Goal: Task Accomplishment & Management: Use online tool/utility

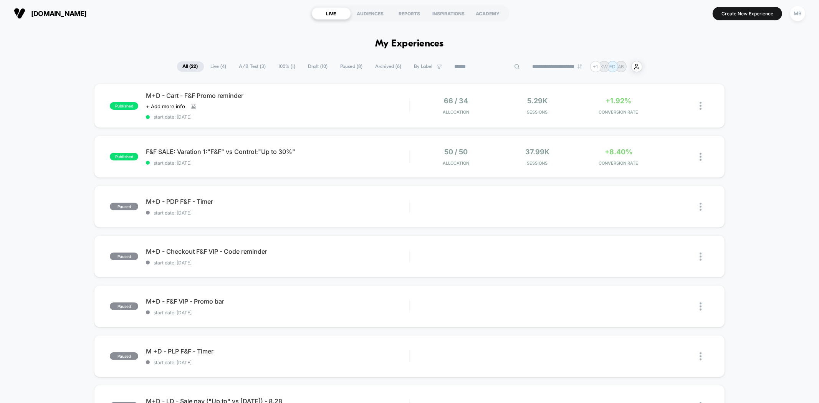
click at [481, 68] on input at bounding box center [487, 66] width 77 height 9
paste input "**********"
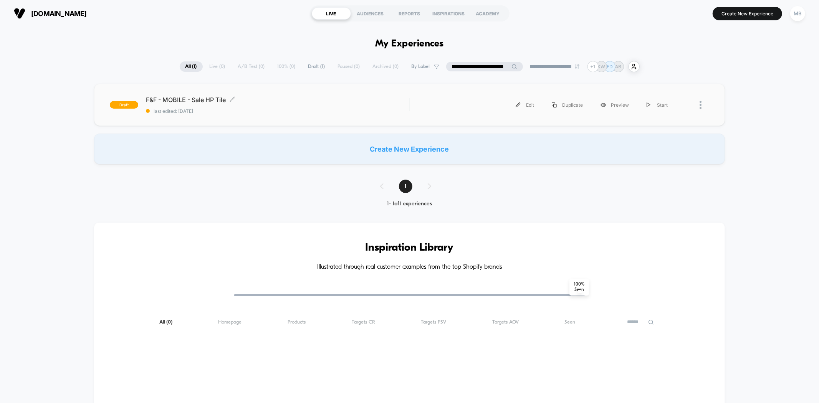
type input "**********"
click at [324, 111] on span "last edited: 9/12/2025" at bounding box center [277, 111] width 263 height 6
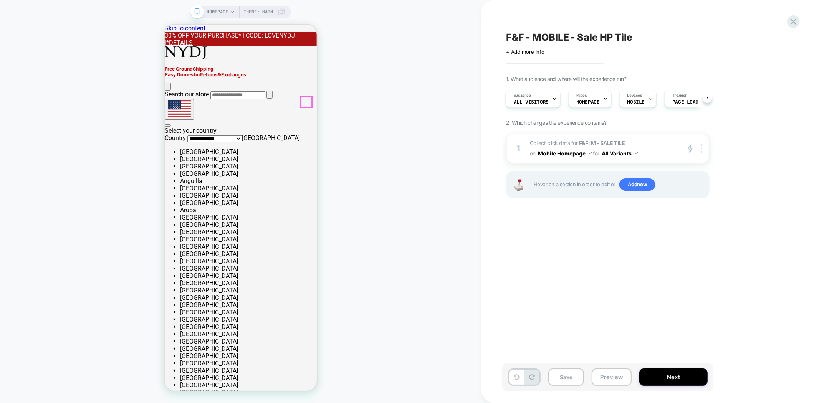
drag, startPoint x: 303, startPoint y: 100, endPoint x: 316, endPoint y: 103, distance: 13.4
click at [164, 24] on icon at bounding box center [164, 24] width 0 height 0
click at [655, 373] on button "Next" at bounding box center [673, 377] width 68 height 17
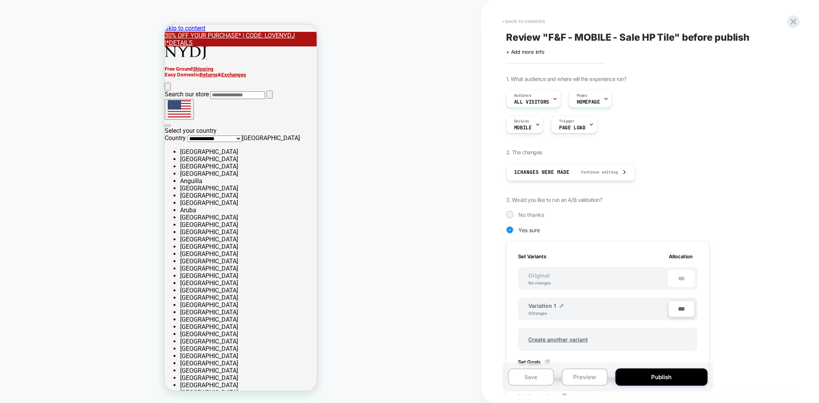
click at [517, 24] on button "< Back to changes" at bounding box center [523, 21] width 51 height 12
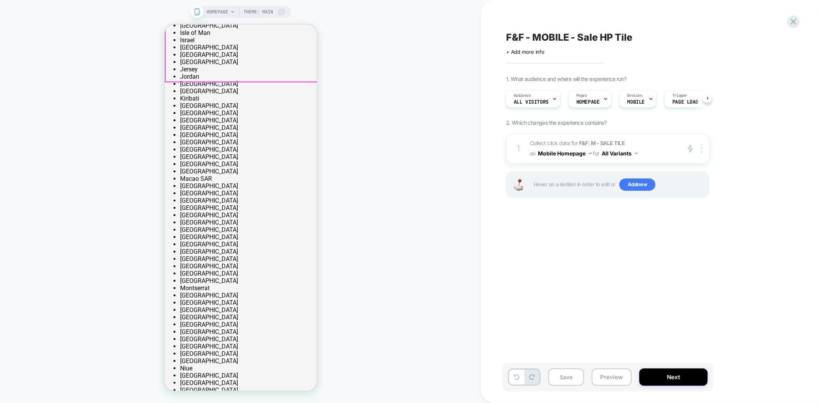
scroll to position [853, 0]
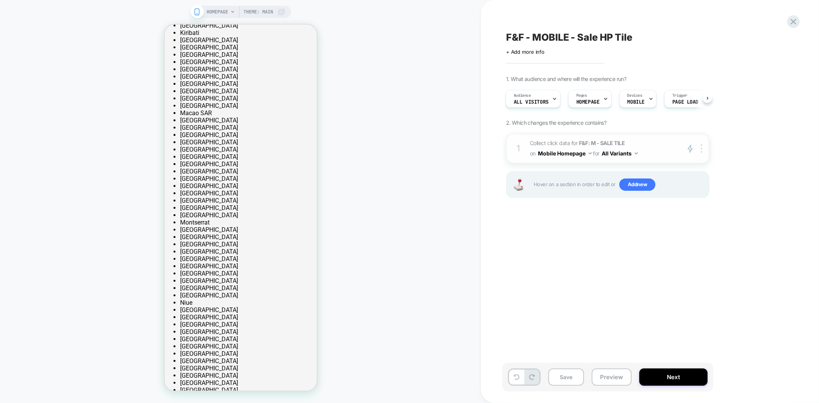
click at [594, 142] on strong "F&F: M - SALE TILE" at bounding box center [602, 143] width 46 height 7
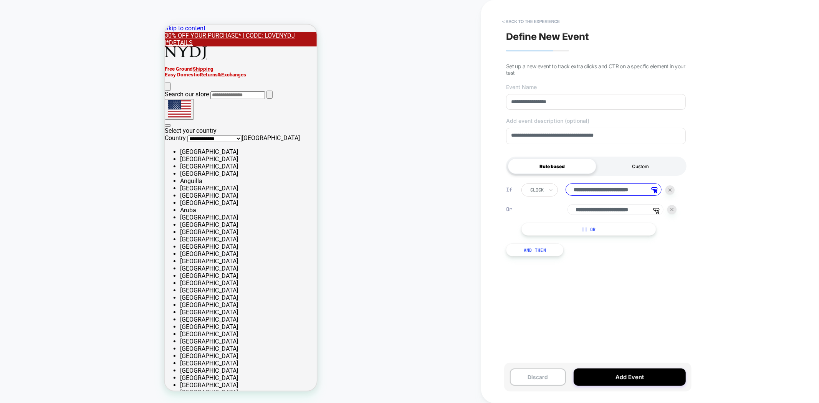
scroll to position [0, 0]
click at [629, 168] on div "Custom" at bounding box center [640, 166] width 88 height 15
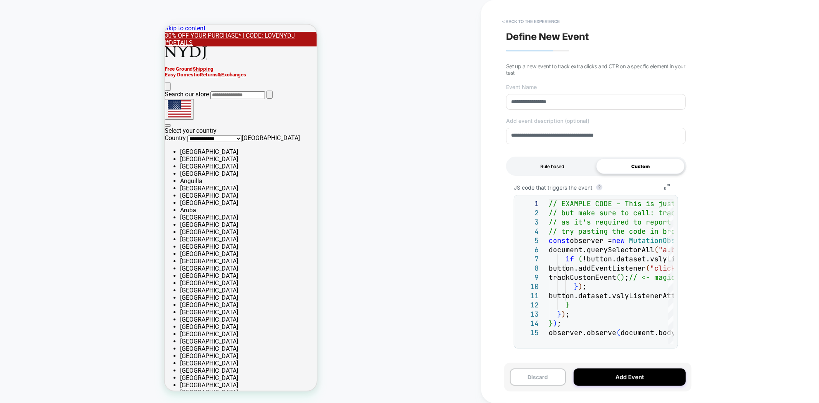
click at [553, 162] on div "Rule based" at bounding box center [552, 166] width 88 height 15
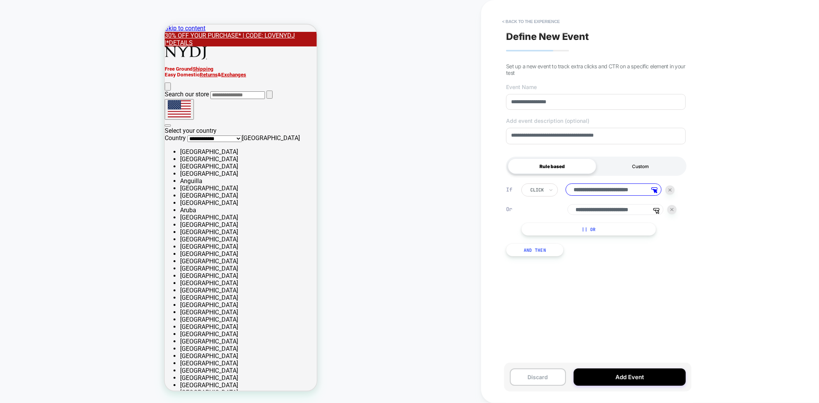
click at [638, 167] on div "Custom" at bounding box center [640, 166] width 88 height 15
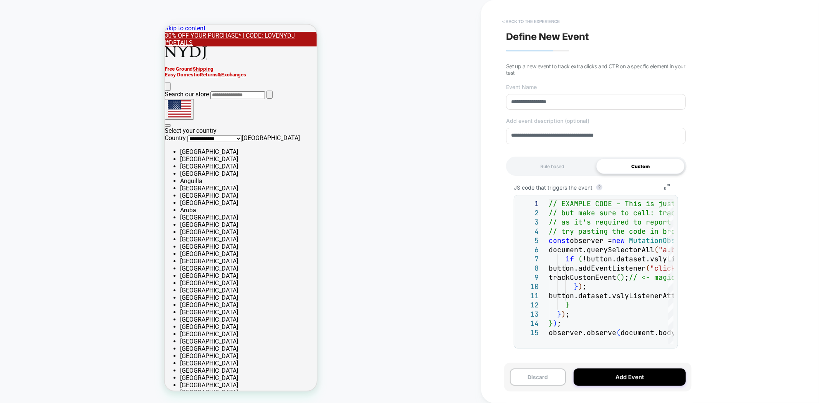
click at [525, 25] on button "< back to the experience" at bounding box center [530, 21] width 65 height 12
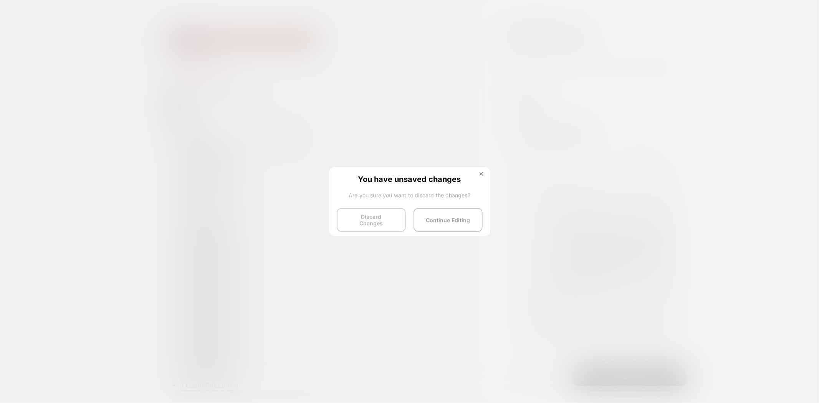
click at [384, 223] on button "Discard Changes" at bounding box center [371, 220] width 69 height 24
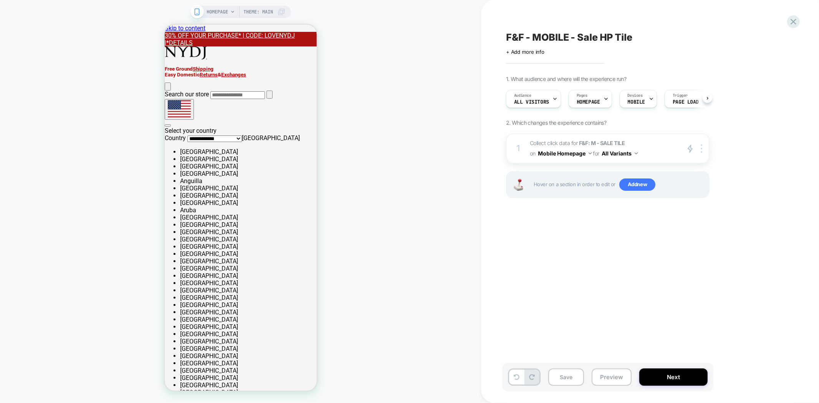
scroll to position [0, 0]
click at [594, 141] on strong "F&F: M - SALE TILE" at bounding box center [602, 143] width 46 height 7
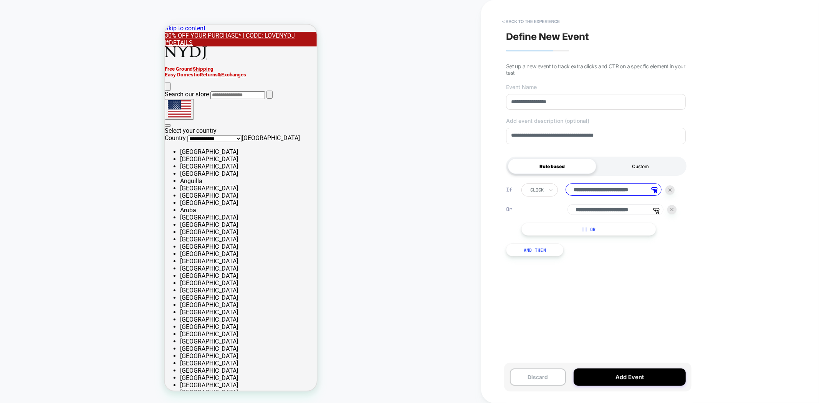
scroll to position [0, 0]
click at [631, 170] on div "Custom" at bounding box center [640, 166] width 88 height 15
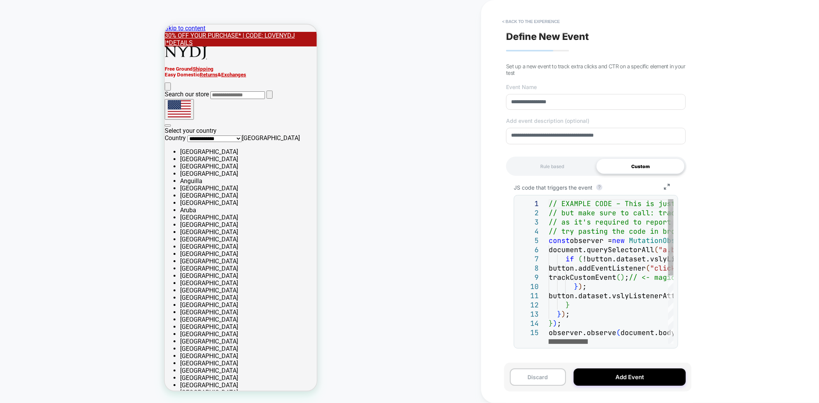
click at [565, 344] on div at bounding box center [568, 341] width 39 height 5
click at [435, 66] on div "HOMEPAGE Theme: MAIN ↓ Click the element you want to track ↓" at bounding box center [240, 202] width 481 height 388
click at [540, 21] on button "< back to the experience" at bounding box center [530, 21] width 65 height 12
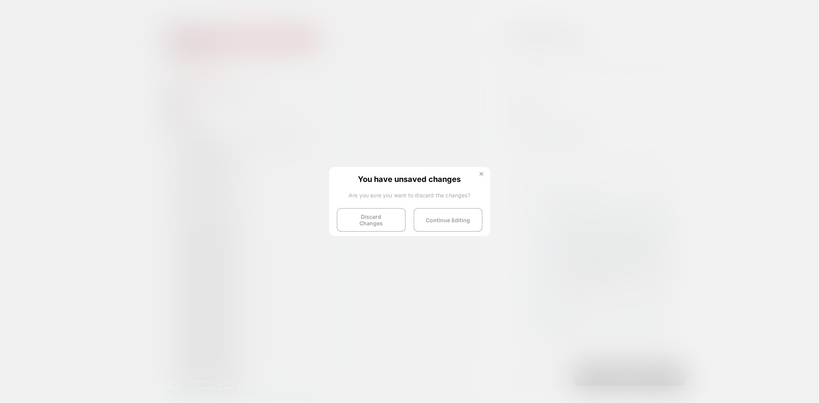
click at [480, 174] on img at bounding box center [482, 174] width 4 height 4
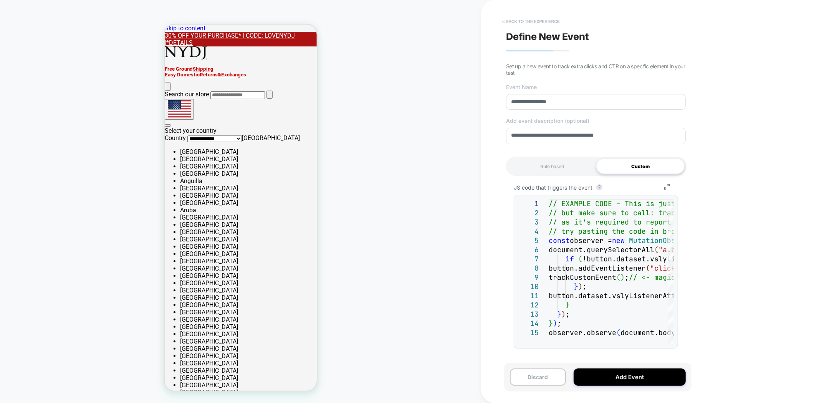
click at [540, 18] on button "< back to the experience" at bounding box center [530, 21] width 65 height 12
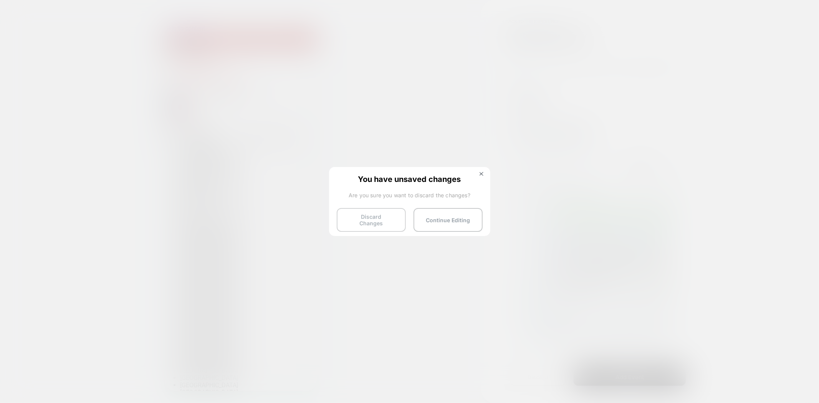
click at [371, 219] on button "Discard Changes" at bounding box center [371, 220] width 69 height 24
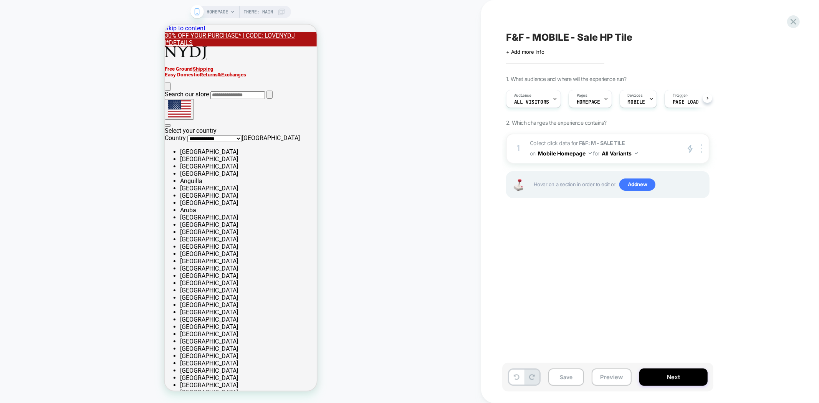
scroll to position [0, 0]
click at [594, 138] on span "Collect click data for F&F: M - SALE TILE on Mobile Homepage for All Variants" at bounding box center [603, 148] width 146 height 21
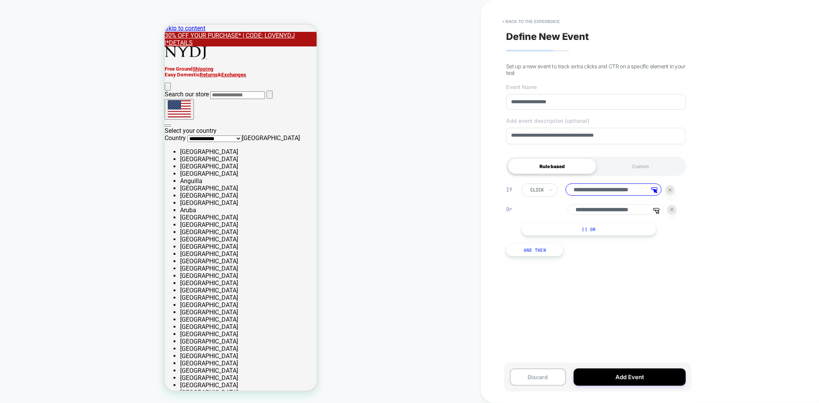
scroll to position [0, 0]
click at [608, 170] on div "Custom" at bounding box center [640, 166] width 88 height 15
type textarea "*"
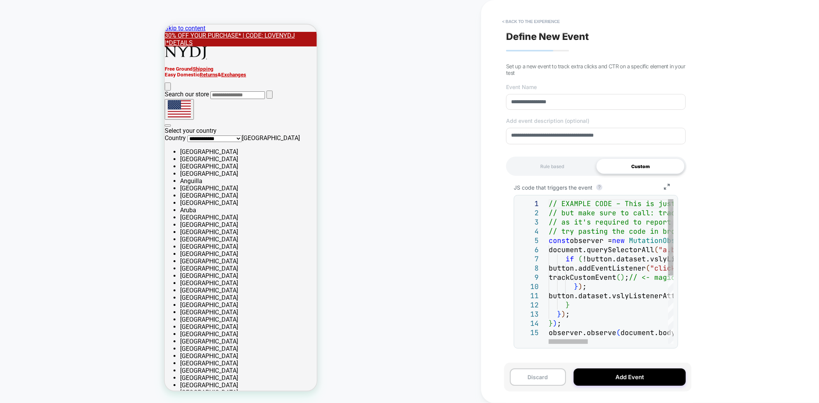
type textarea "**********"
click at [598, 216] on div "// EXAMPLE CODE – This is just a sample implementation. You can change the logi…" at bounding box center [738, 336] width 378 height 274
click at [573, 344] on div at bounding box center [568, 341] width 39 height 5
click at [551, 344] on div at bounding box center [608, 341] width 119 height 5
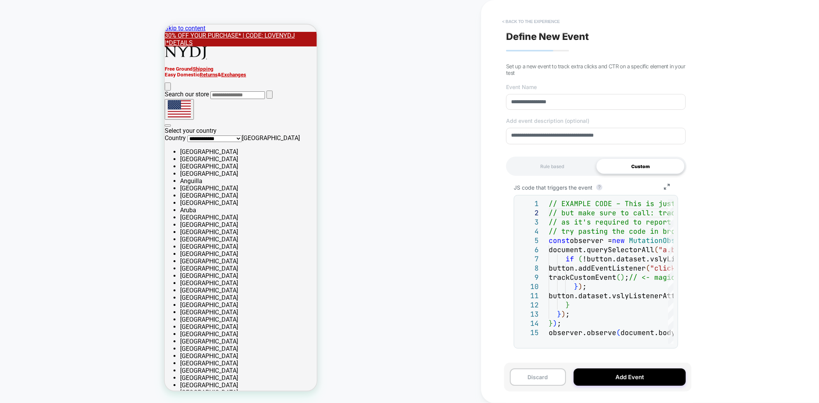
click at [540, 22] on button "< back to the experience" at bounding box center [530, 21] width 65 height 12
type textarea "*"
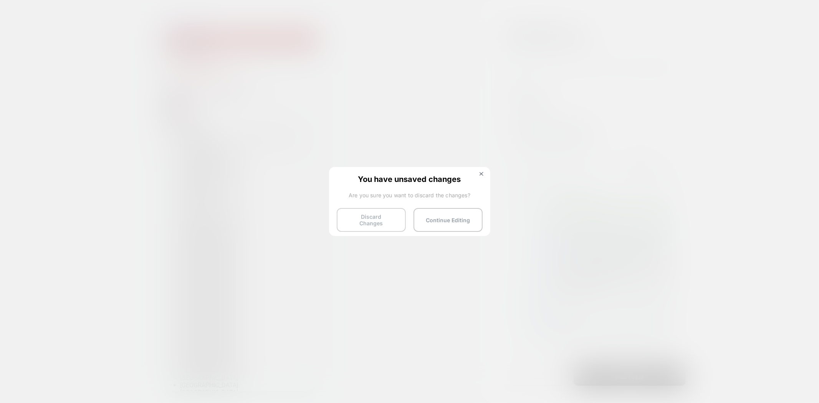
click at [376, 219] on button "Discard Changes" at bounding box center [371, 220] width 69 height 24
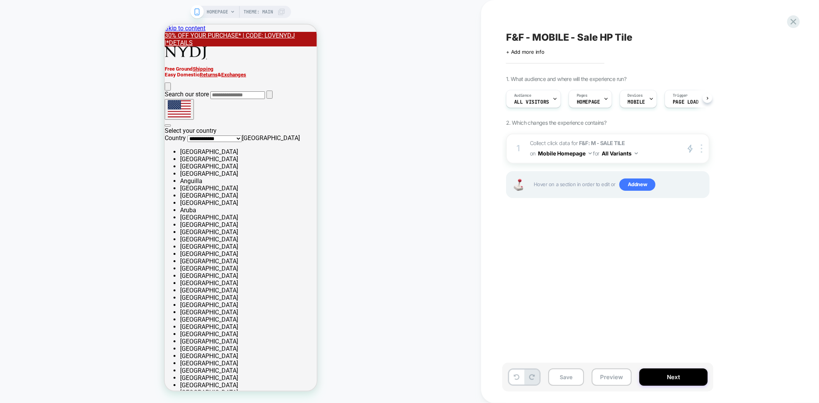
scroll to position [0, 0]
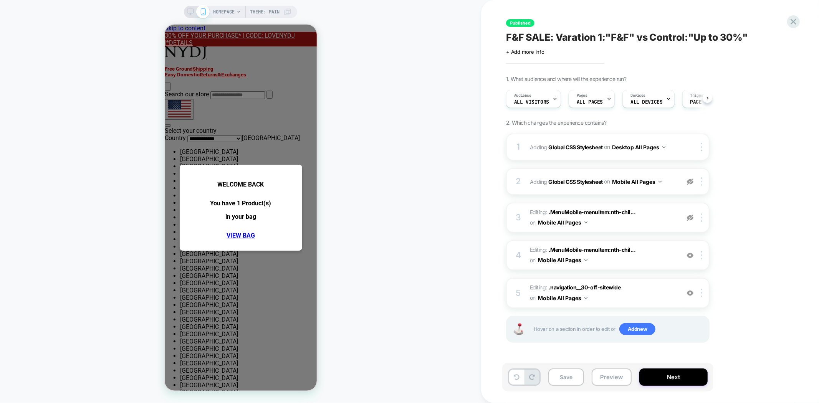
scroll to position [0, 0]
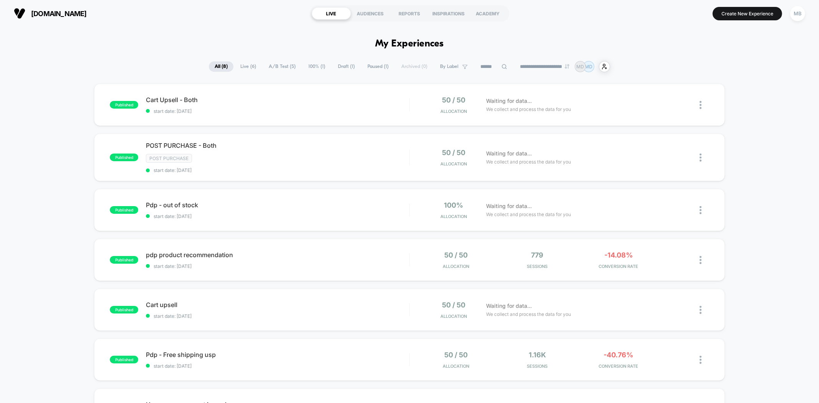
click at [51, 253] on div "published Cart Upsell - Both start date: [DATE] 50 / 50 Allocation Waiting for …" at bounding box center [409, 304] width 819 height 441
click at [479, 68] on input at bounding box center [494, 66] width 38 height 9
paste input "**********"
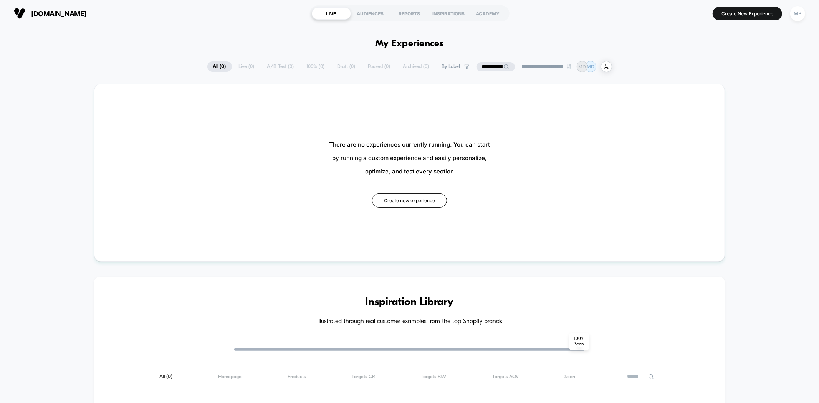
drag, startPoint x: 500, startPoint y: 72, endPoint x: 451, endPoint y: 74, distance: 48.8
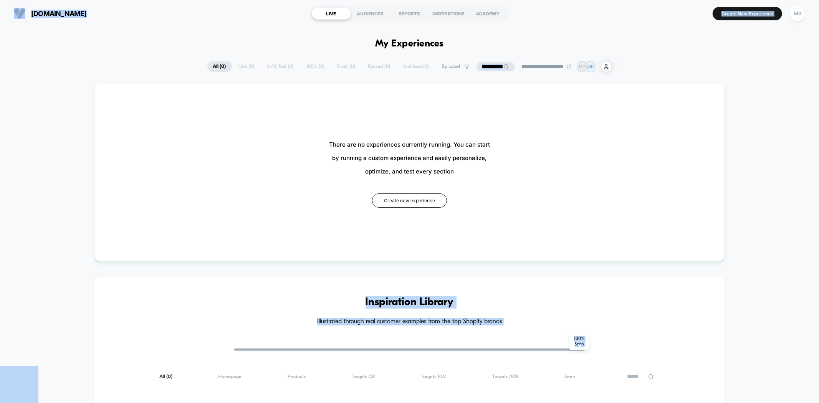
click at [503, 68] on icon at bounding box center [506, 67] width 6 height 6
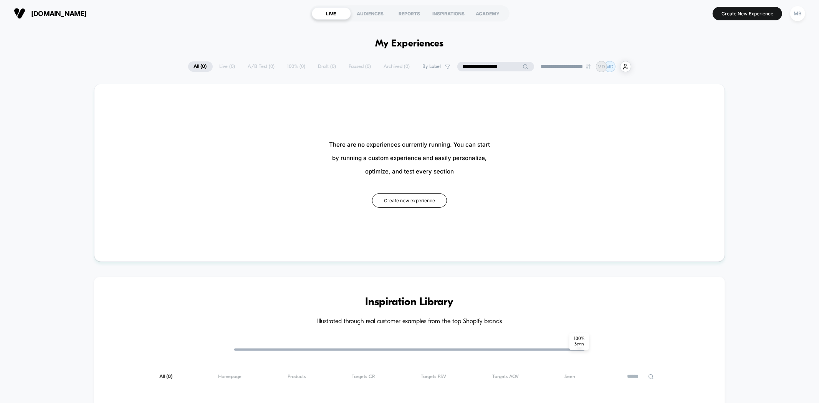
drag, startPoint x: 480, startPoint y: 68, endPoint x: 522, endPoint y: 68, distance: 41.9
click at [522, 68] on div "**********" at bounding box center [495, 67] width 77 height 10
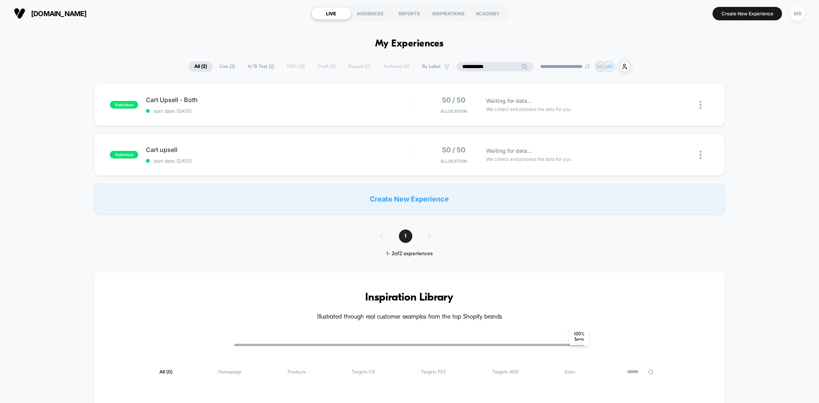
type input "**********"
click at [228, 154] on div "Cart upsell Click to edit experience details Click to edit experience details s…" at bounding box center [277, 155] width 263 height 18
click at [350, 106] on div "Cart Upsell - Both Click to edit experience details Click to edit experience de…" at bounding box center [277, 105] width 263 height 18
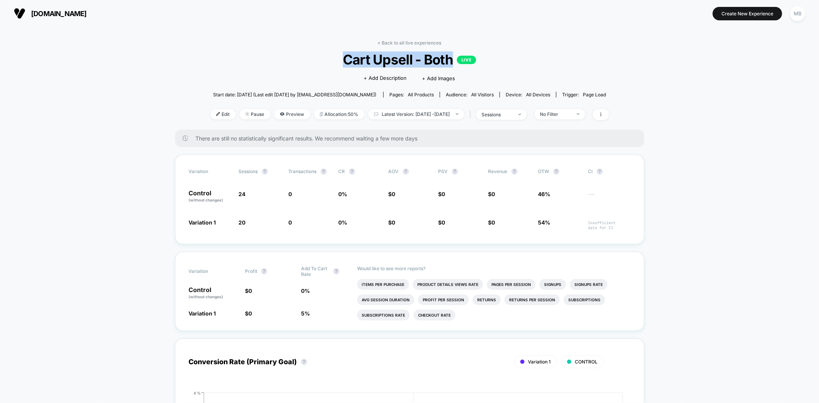
drag, startPoint x: 341, startPoint y: 63, endPoint x: 455, endPoint y: 67, distance: 114.5
click at [455, 67] on span "Cart Upsell - Both LIVE" at bounding box center [409, 59] width 359 height 16
copy span "Cart Upsell - Both"
click at [397, 43] on link "< Back to all live experiences" at bounding box center [410, 43] width 64 height 6
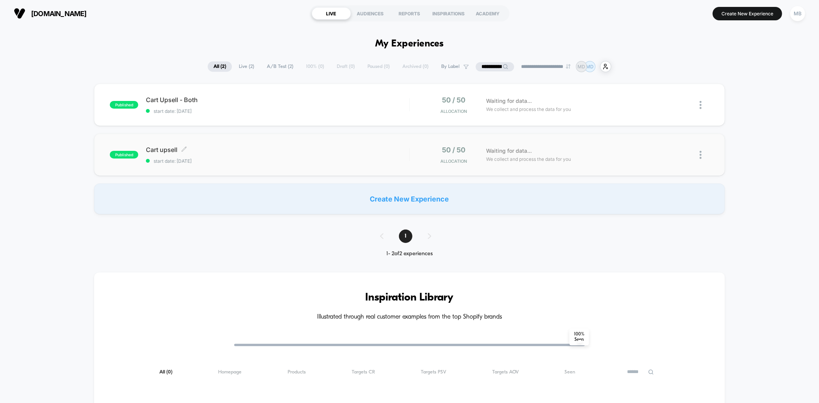
click at [230, 155] on div "Cart upsell Click to edit experience details Click to edit experience details s…" at bounding box center [277, 155] width 263 height 18
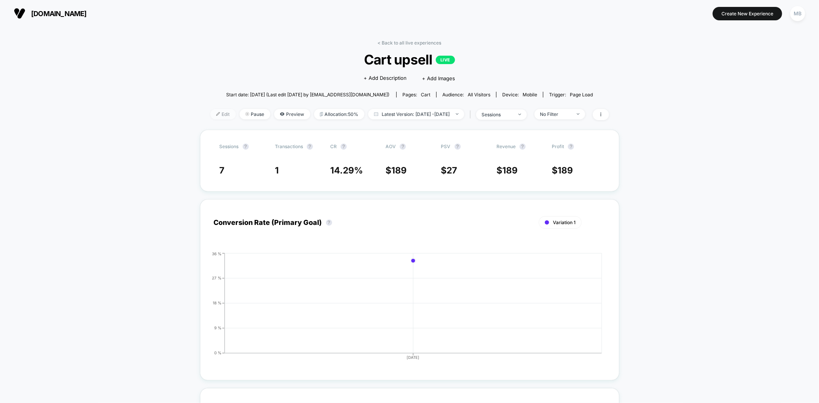
click at [210, 118] on span "Edit" at bounding box center [222, 114] width 25 height 10
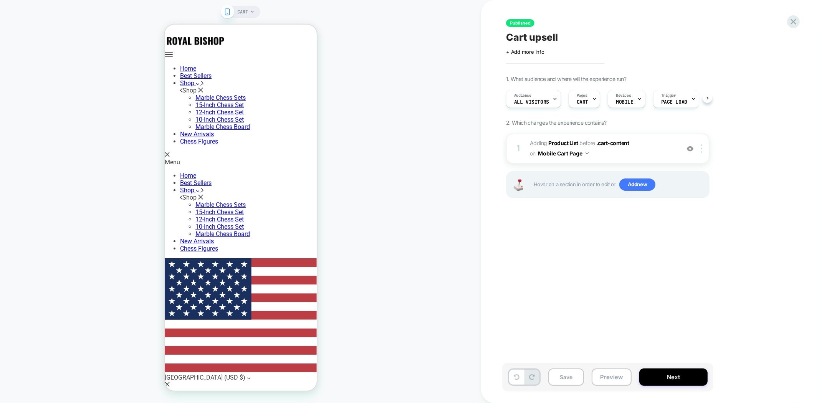
scroll to position [0, 0]
click at [593, 97] on icon at bounding box center [594, 98] width 5 height 5
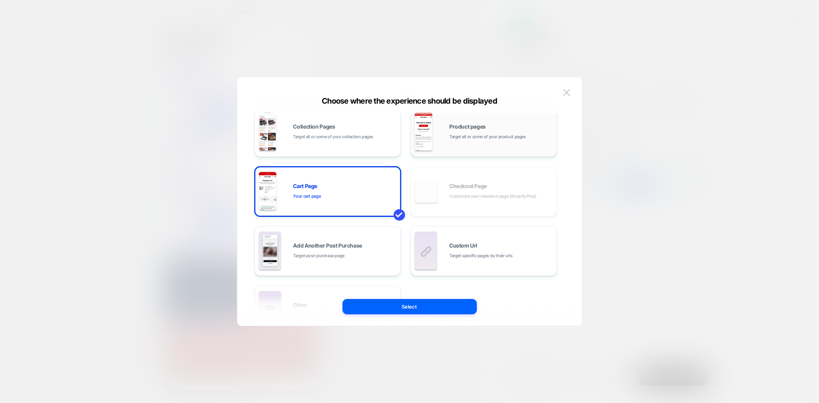
scroll to position [85, 0]
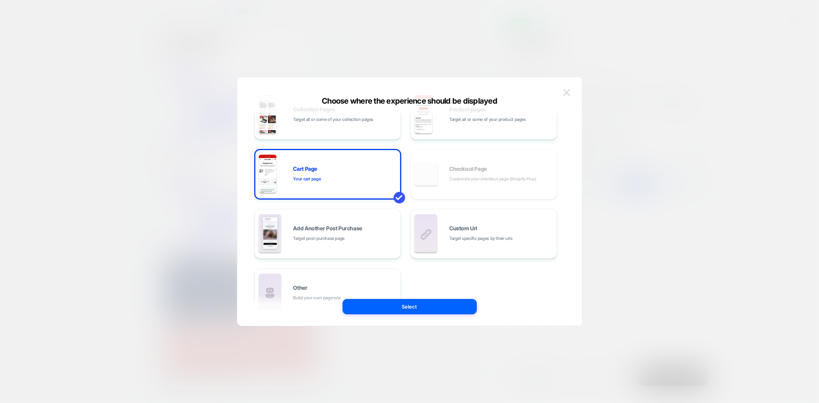
click at [571, 90] on button at bounding box center [567, 93] width 12 height 12
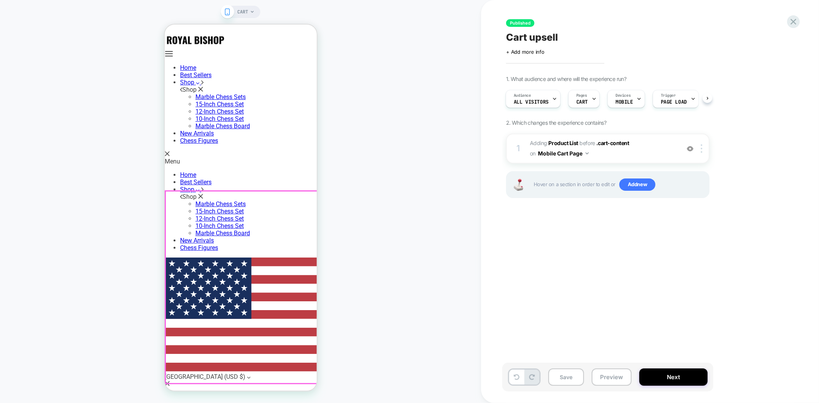
scroll to position [0, 0]
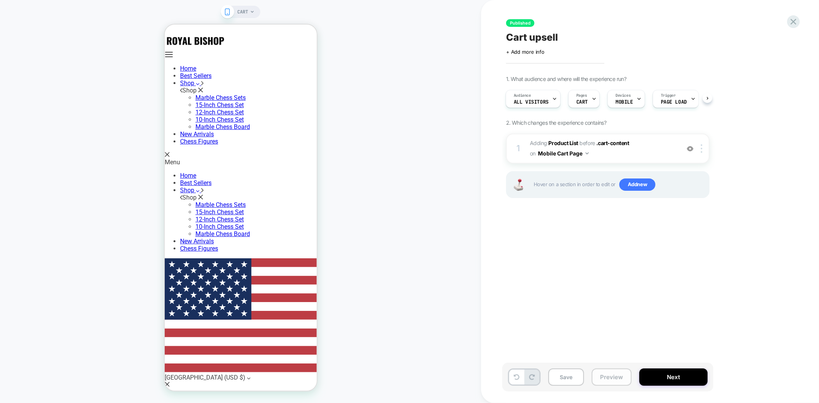
click at [609, 371] on button "Preview" at bounding box center [612, 377] width 40 height 17
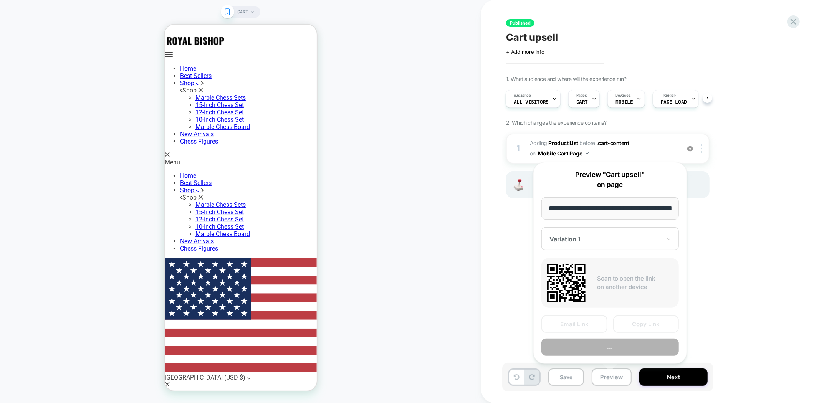
scroll to position [0, 25]
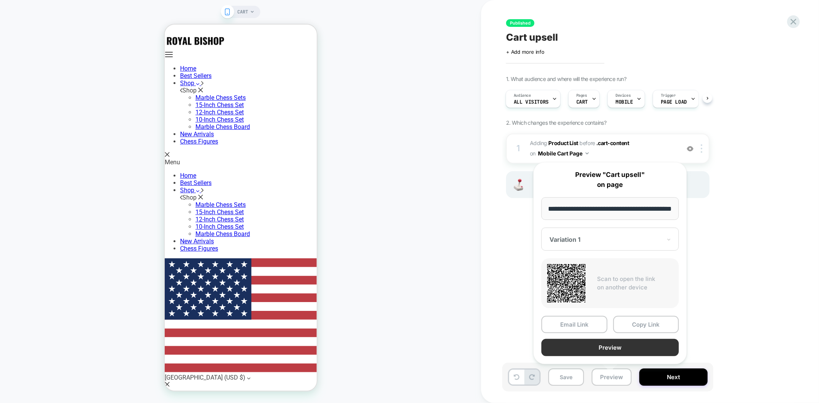
click at [613, 347] on button "Preview" at bounding box center [609, 347] width 137 height 17
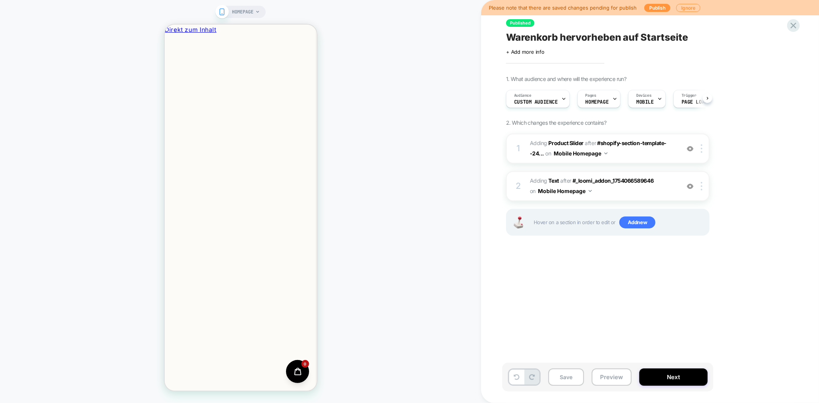
scroll to position [0, 0]
click at [614, 375] on button "Preview" at bounding box center [612, 377] width 40 height 17
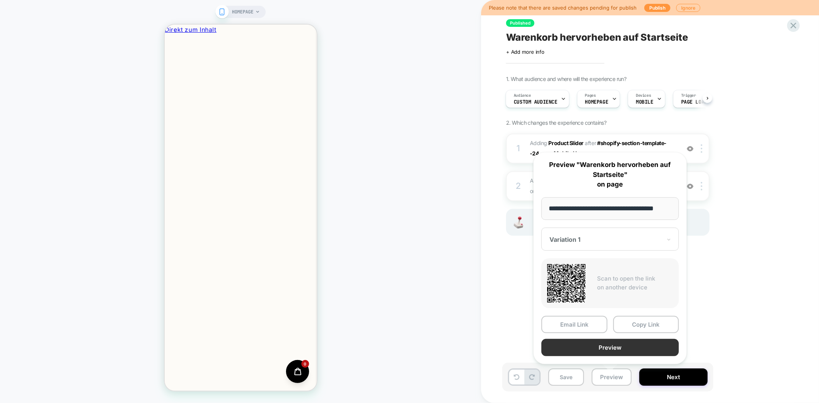
scroll to position [0, 0]
click at [627, 344] on button "Preview" at bounding box center [609, 347] width 137 height 17
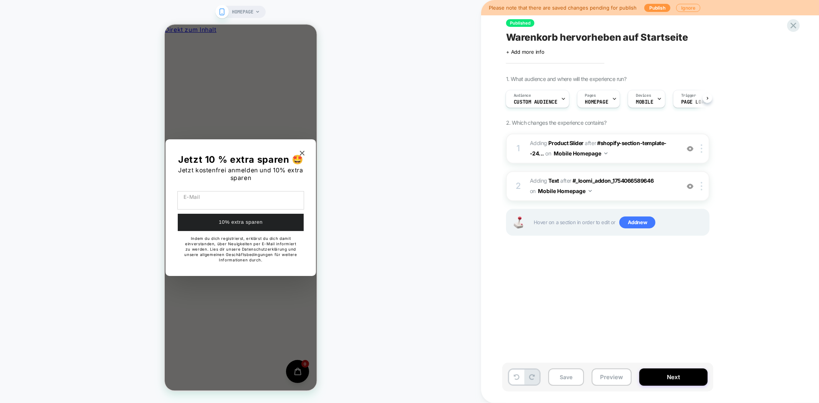
click at [301, 155] on icon "Close modal" at bounding box center [302, 153] width 5 height 5
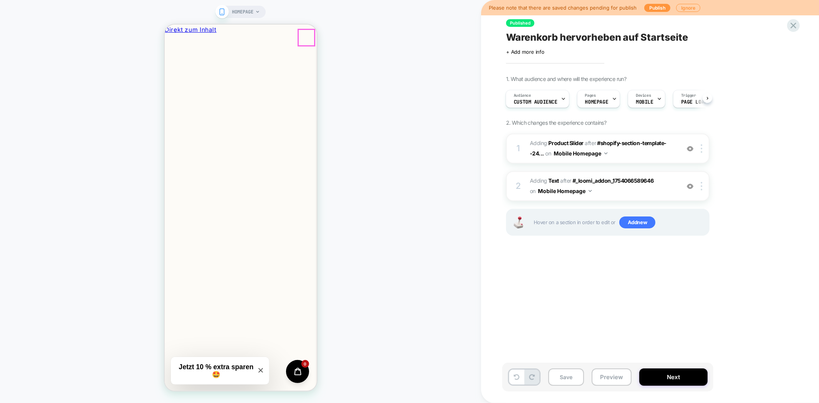
click at [170, 68] on button "Schließen" at bounding box center [167, 72] width 6 height 8
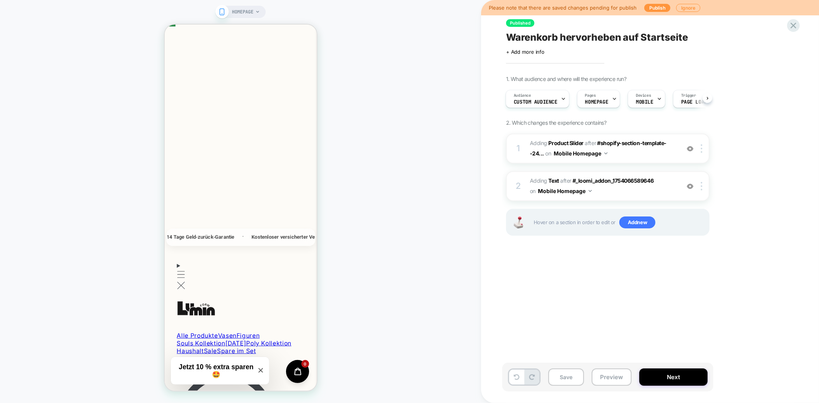
scroll to position [256, 0]
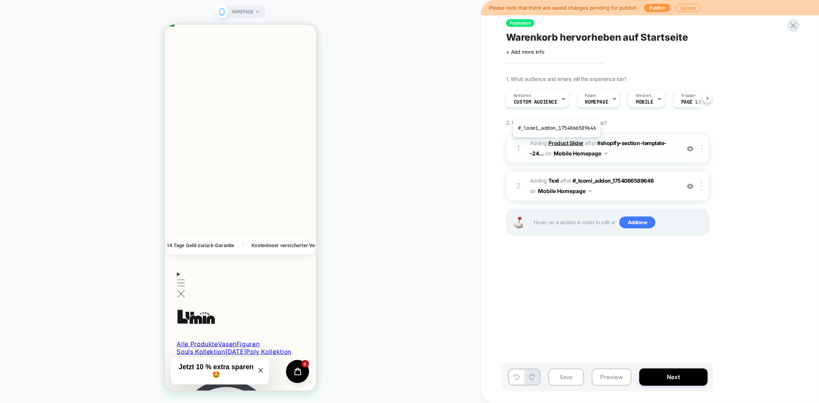
click at [556, 143] on b "Product Slider" at bounding box center [566, 143] width 35 height 7
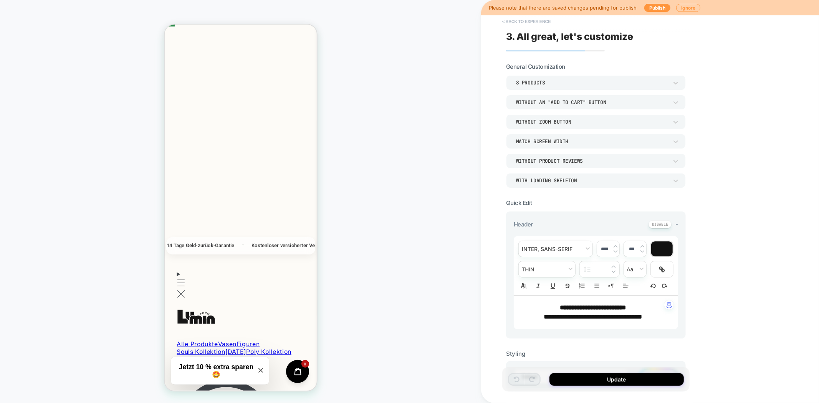
click at [519, 22] on button "< Back to experience" at bounding box center [526, 21] width 56 height 12
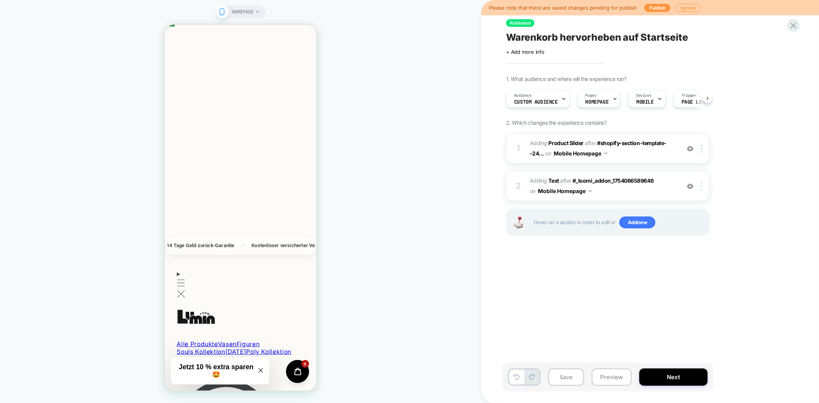
scroll to position [0, 0]
click at [634, 142] on span "#shopify-section-template--24..." at bounding box center [598, 148] width 137 height 17
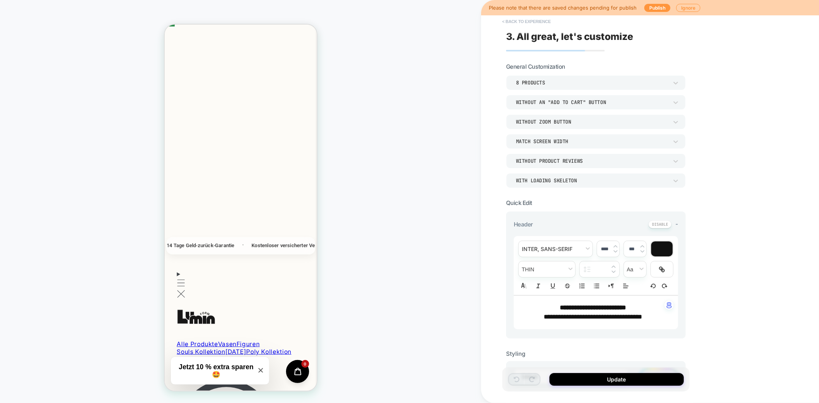
click at [518, 25] on button "< Back to experience" at bounding box center [526, 21] width 56 height 12
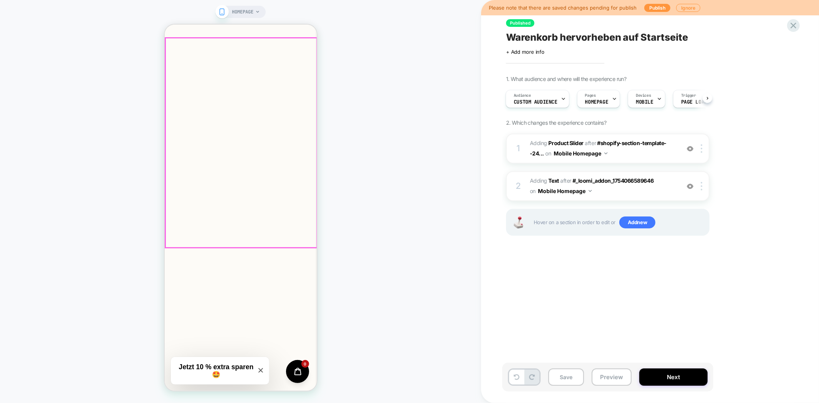
scroll to position [213, 0]
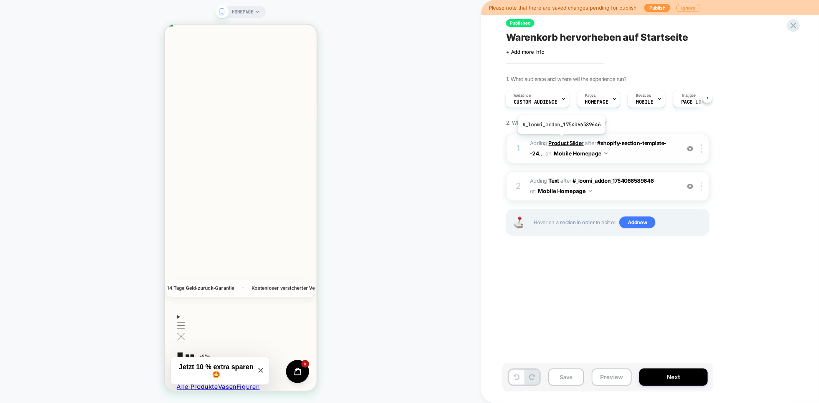
click at [561, 140] on b "Product Slider" at bounding box center [566, 143] width 35 height 7
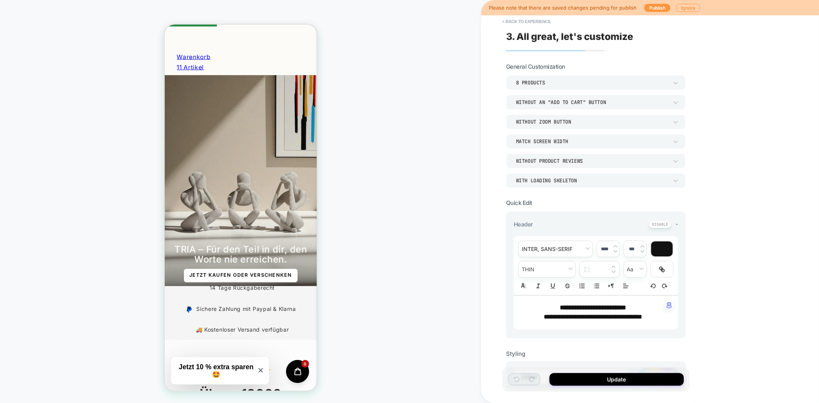
scroll to position [1408, 0]
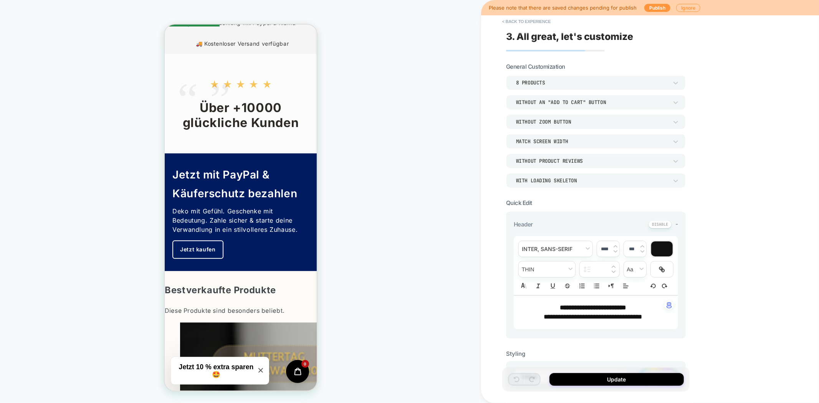
click at [623, 315] on span "**********" at bounding box center [593, 317] width 99 height 7
type input "****"
drag, startPoint x: 655, startPoint y: 314, endPoint x: 524, endPoint y: 308, distance: 130.7
click at [524, 308] on div "**********" at bounding box center [596, 313] width 164 height 34
click at [585, 305] on strong "**********" at bounding box center [593, 308] width 66 height 7
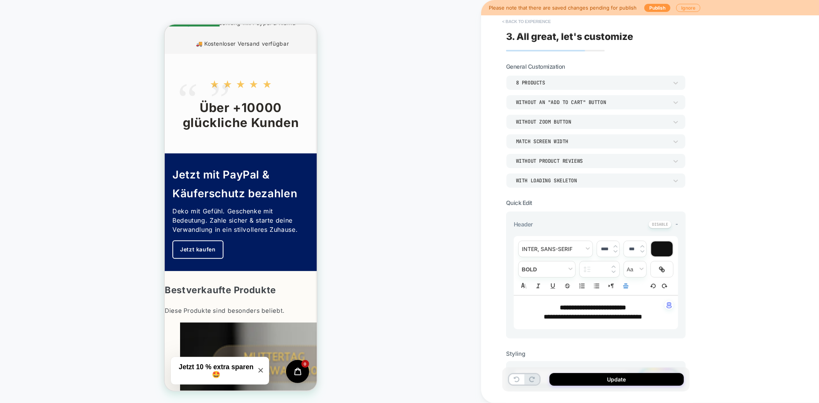
click at [530, 22] on button "< Back to experience" at bounding box center [526, 21] width 56 height 12
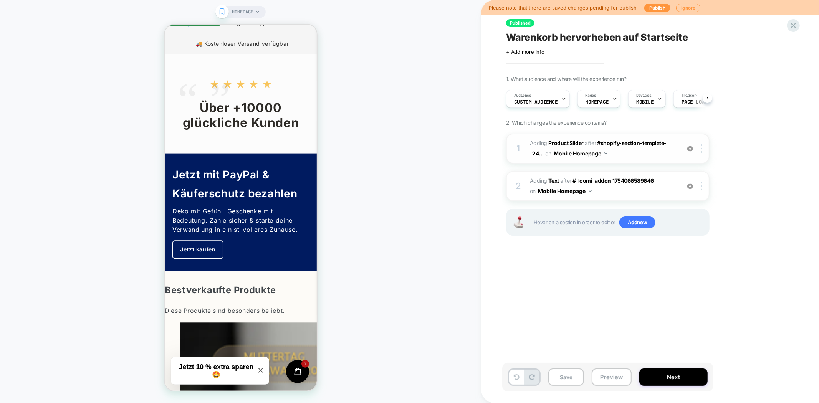
scroll to position [0, 0]
click at [608, 370] on button "Preview" at bounding box center [612, 377] width 40 height 17
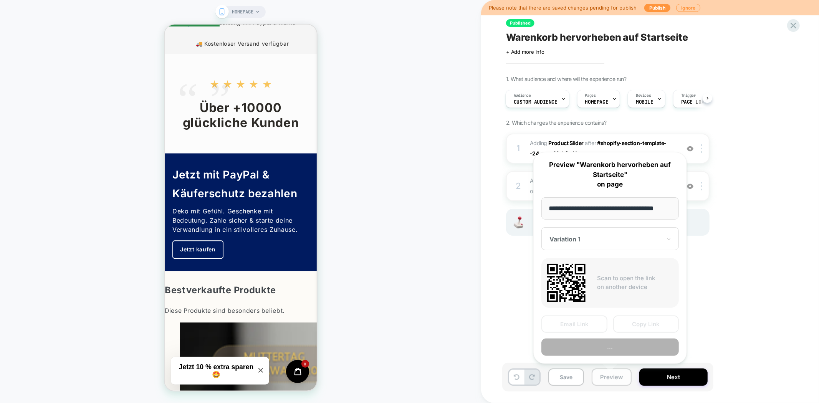
scroll to position [0, 4]
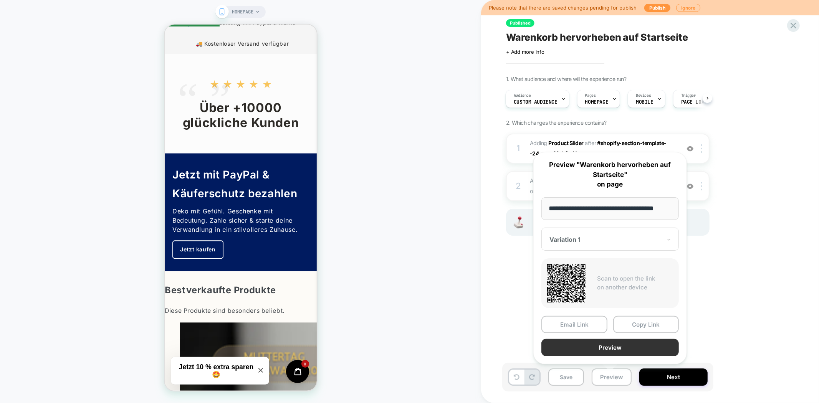
click at [604, 353] on button "Preview" at bounding box center [609, 347] width 137 height 17
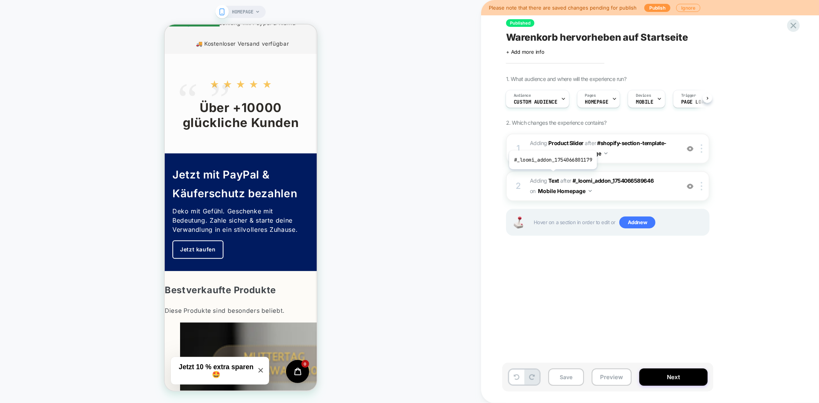
click at [552, 176] on span "#_loomi_addon_1754066801179 Adding Text AFTER #_loomi_addon_1754066589646 #_loo…" at bounding box center [603, 186] width 146 height 21
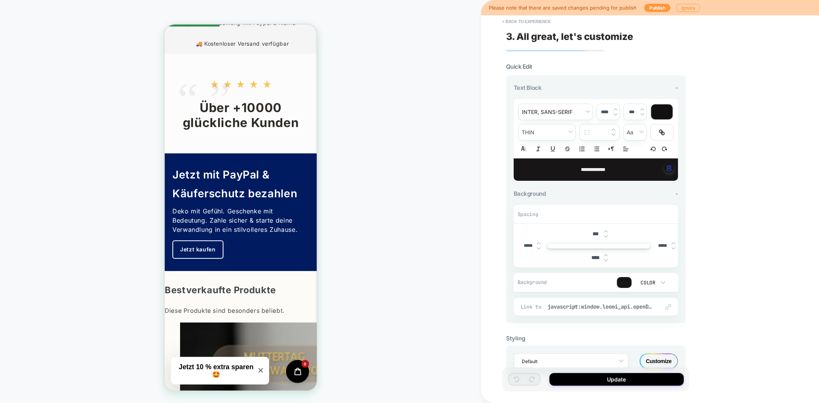
click at [616, 166] on p "**********" at bounding box center [592, 169] width 143 height 7
drag, startPoint x: 620, startPoint y: 167, endPoint x: 564, endPoint y: 168, distance: 56.1
click at [564, 168] on p "**********" at bounding box center [592, 169] width 143 height 7
type input "****"
copy strong "**********"
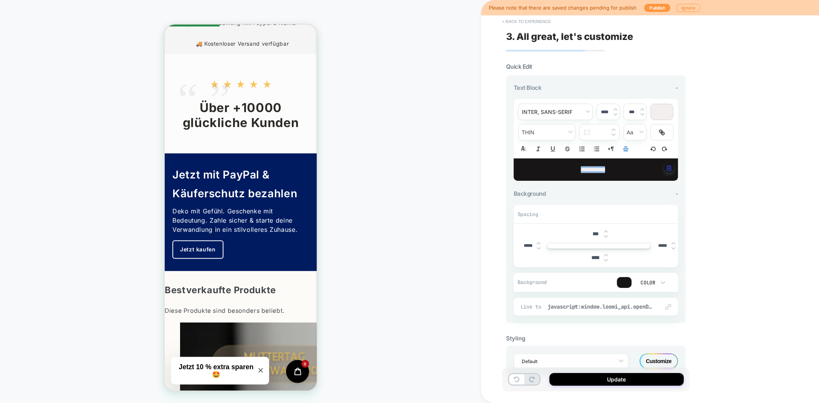
click at [522, 22] on button "< Back to experience" at bounding box center [526, 21] width 56 height 12
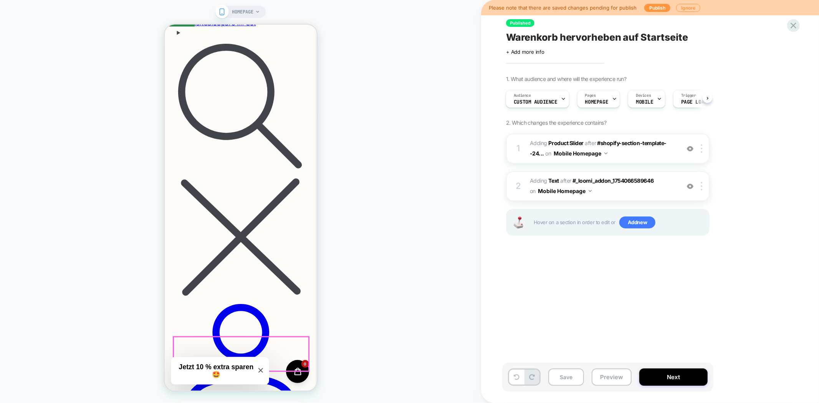
scroll to position [384, 0]
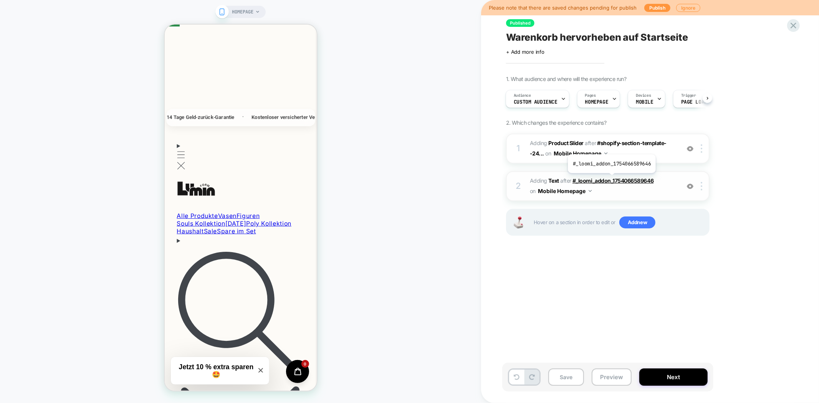
click at [611, 179] on span "#_loomi_addon_1754066589646" at bounding box center [613, 180] width 81 height 7
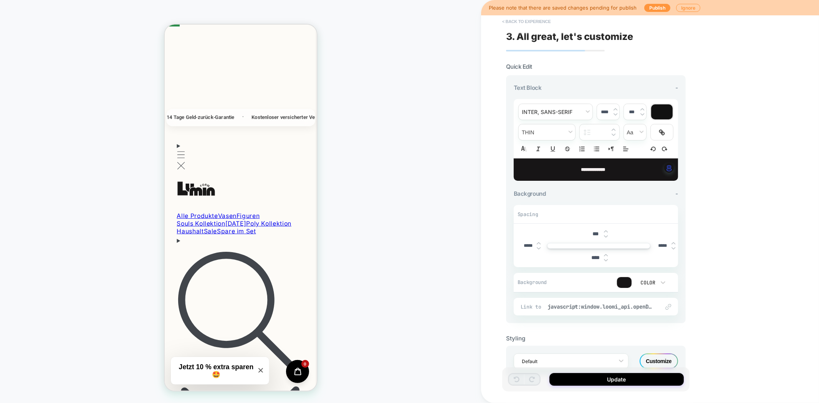
click at [529, 21] on button "< Back to experience" at bounding box center [526, 21] width 56 height 12
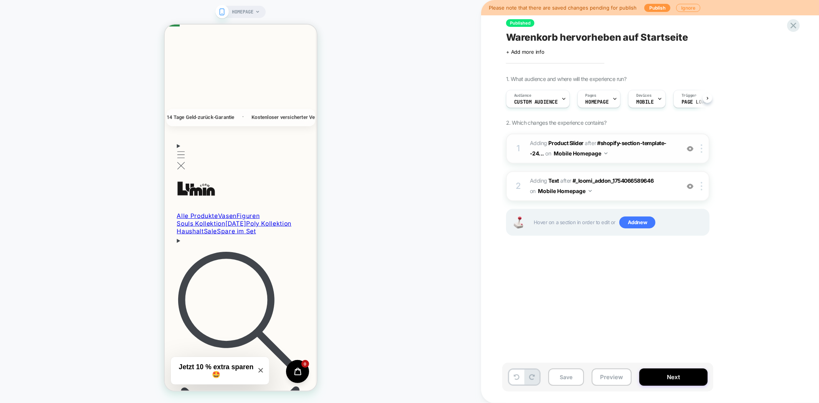
scroll to position [0, 0]
click at [628, 144] on span "#shopify-section-template--24..." at bounding box center [598, 148] width 137 height 17
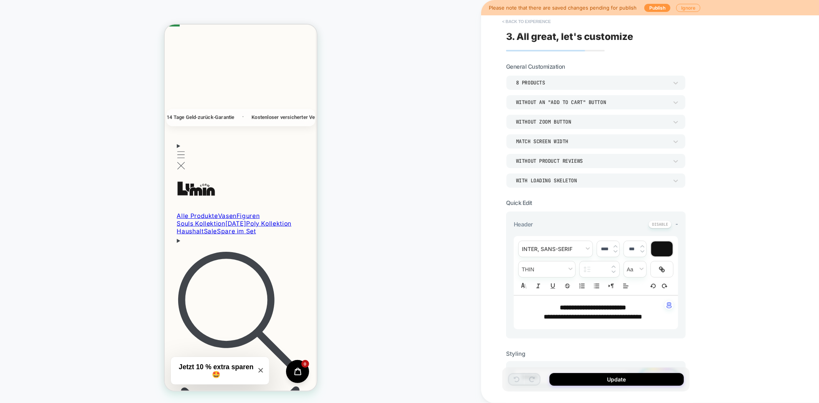
click at [511, 23] on button "< Back to experience" at bounding box center [526, 21] width 56 height 12
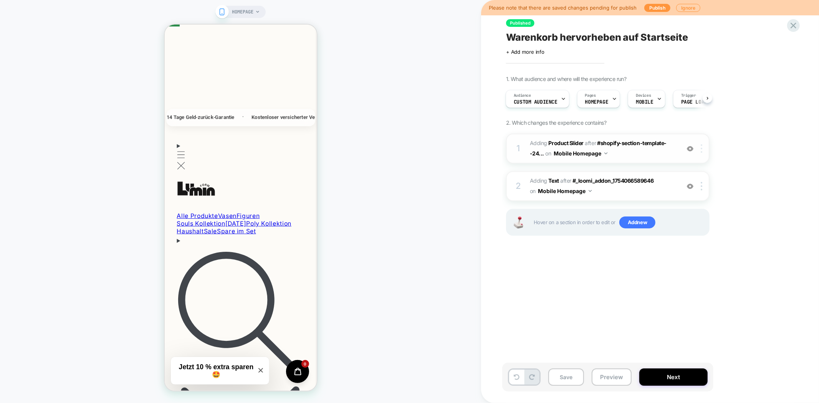
click at [703, 148] on div at bounding box center [703, 148] width 13 height 8
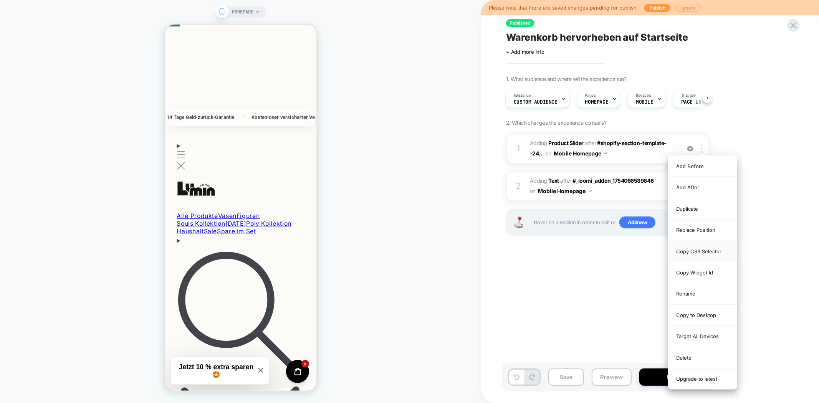
click at [705, 253] on div "Copy CSS Selector" at bounding box center [703, 251] width 68 height 21
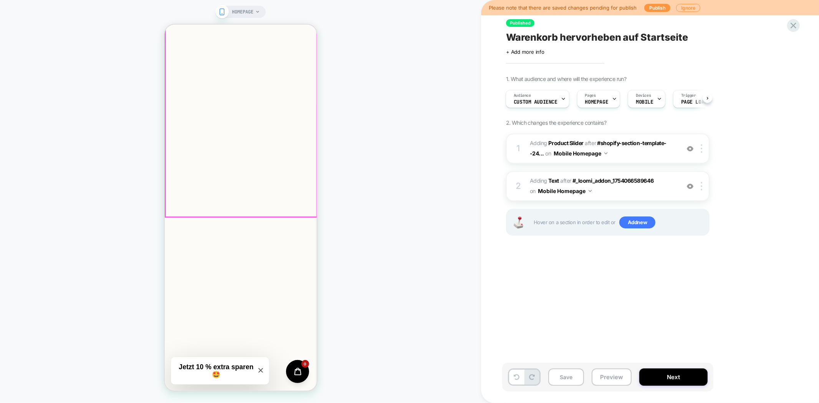
scroll to position [85, 0]
click at [703, 153] on div "1 #_loomi_addon_1754066589646 Adding Product Slider AFTER #shopify-section-temp…" at bounding box center [608, 149] width 204 height 30
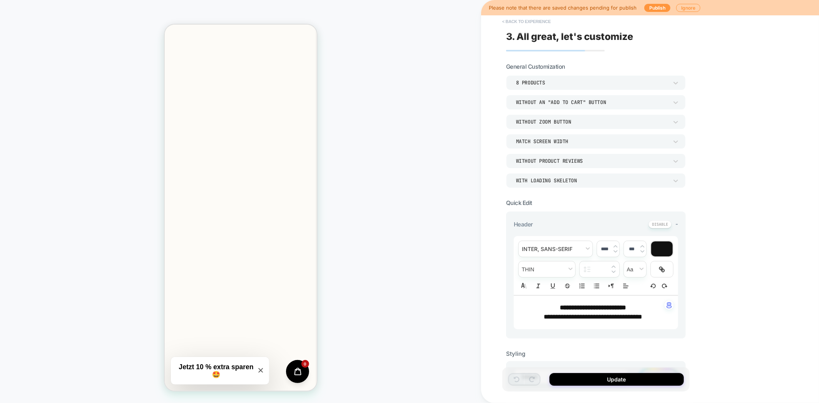
click at [509, 19] on button "< Back to experience" at bounding box center [526, 21] width 56 height 12
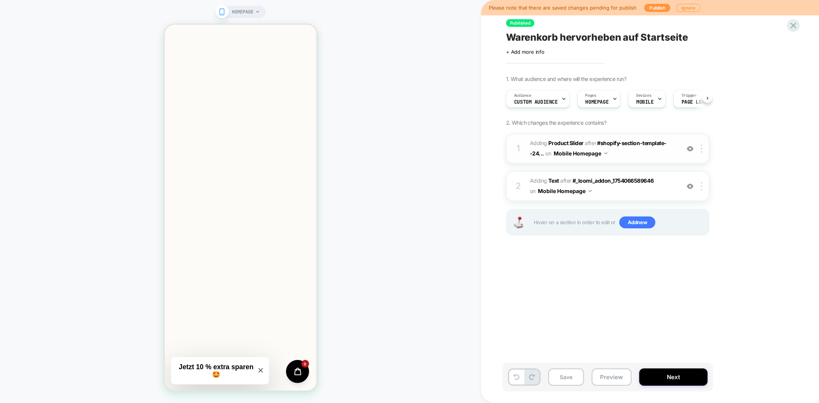
scroll to position [0, 0]
click at [702, 147] on img at bounding box center [702, 148] width 2 height 8
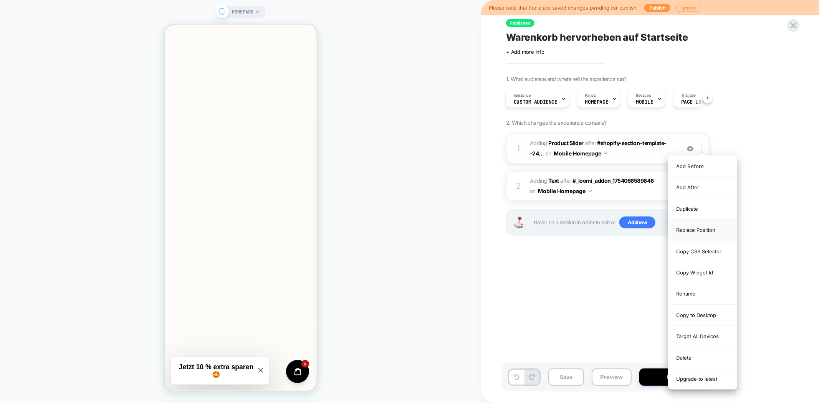
click at [704, 229] on div "Replace Position" at bounding box center [703, 230] width 68 height 21
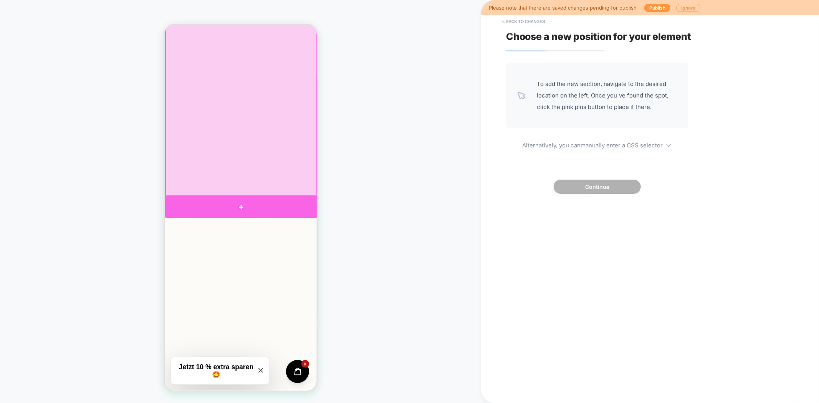
click at [308, 201] on div at bounding box center [240, 207] width 153 height 22
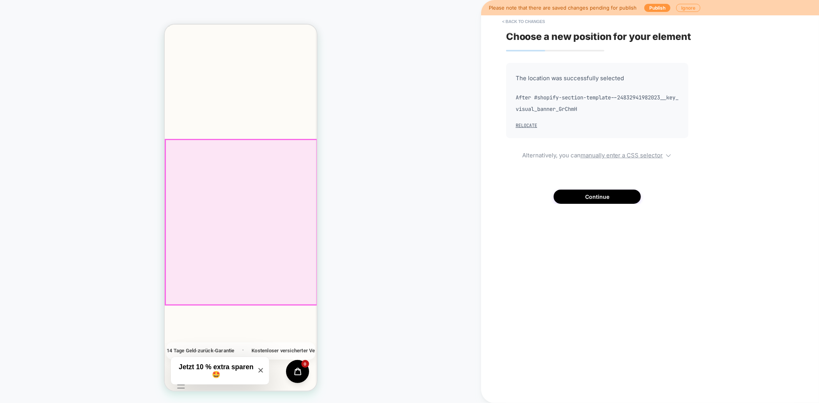
scroll to position [170, 0]
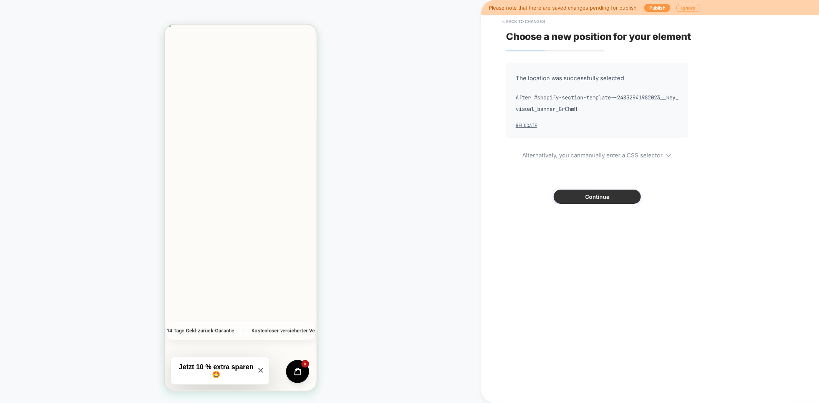
click at [610, 200] on button "Continue" at bounding box center [597, 197] width 87 height 14
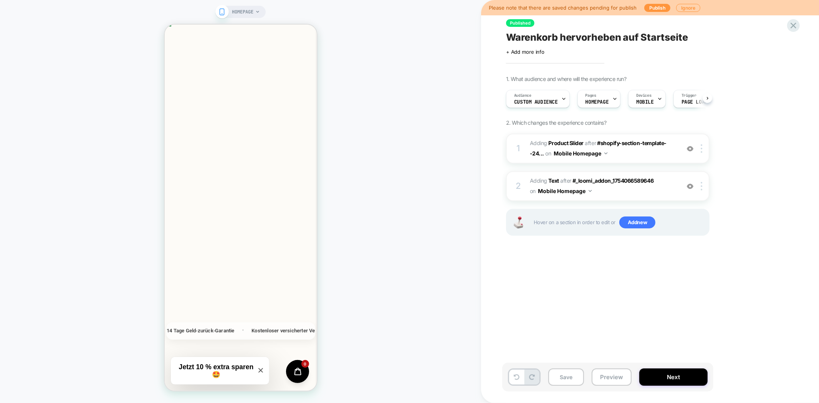
scroll to position [0, 0]
click at [689, 187] on img at bounding box center [690, 186] width 7 height 7
click at [563, 384] on button "Save" at bounding box center [566, 377] width 36 height 17
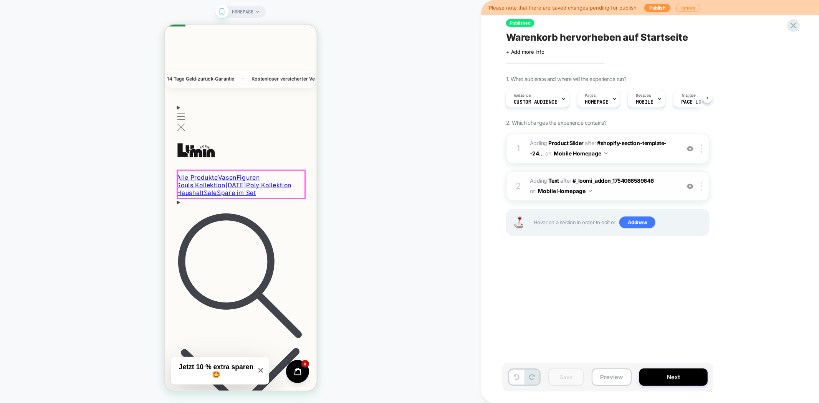
scroll to position [554, 0]
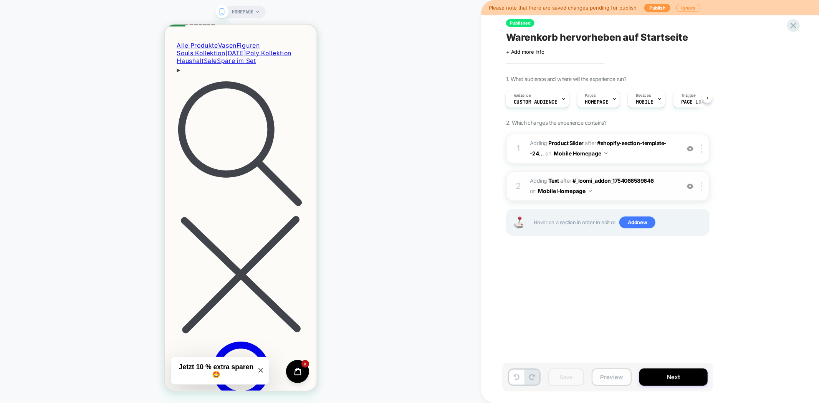
click at [615, 373] on button "Preview" at bounding box center [612, 377] width 40 height 17
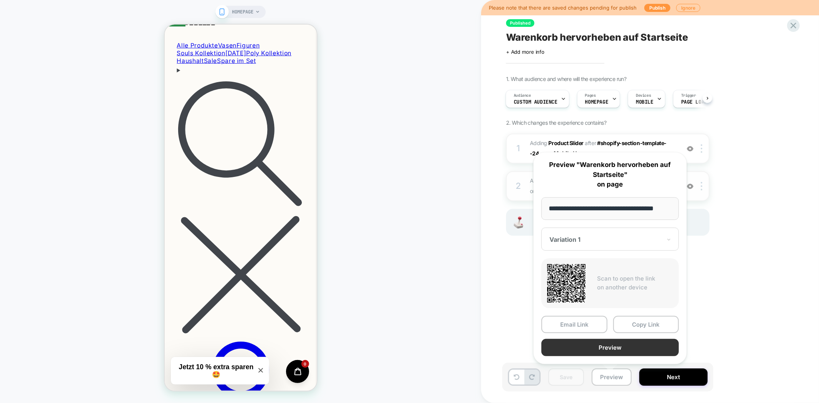
scroll to position [0, 0]
click at [627, 351] on button "Preview" at bounding box center [609, 347] width 137 height 17
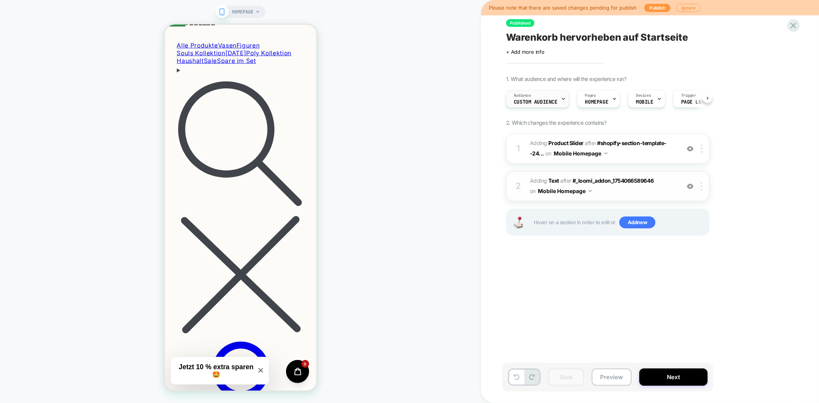
click at [530, 95] on span "Audience" at bounding box center [522, 95] width 17 height 5
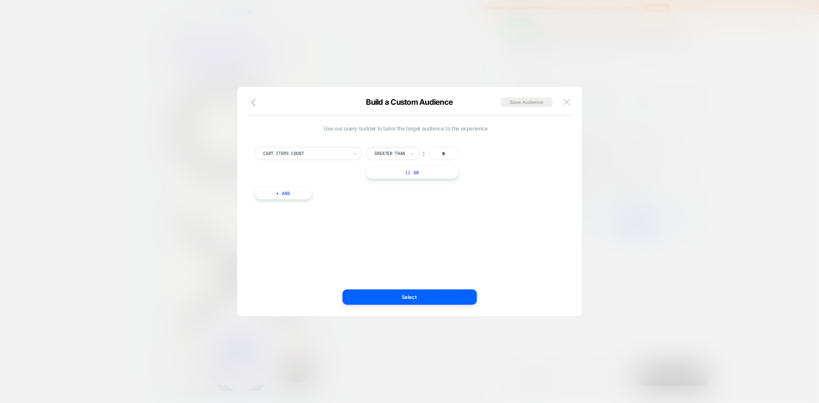
click at [567, 101] on img at bounding box center [566, 102] width 7 height 7
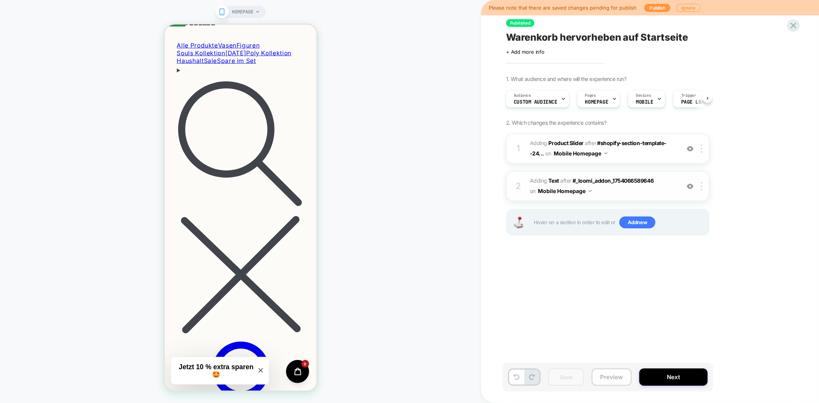
click at [607, 377] on button "Preview" at bounding box center [612, 377] width 40 height 17
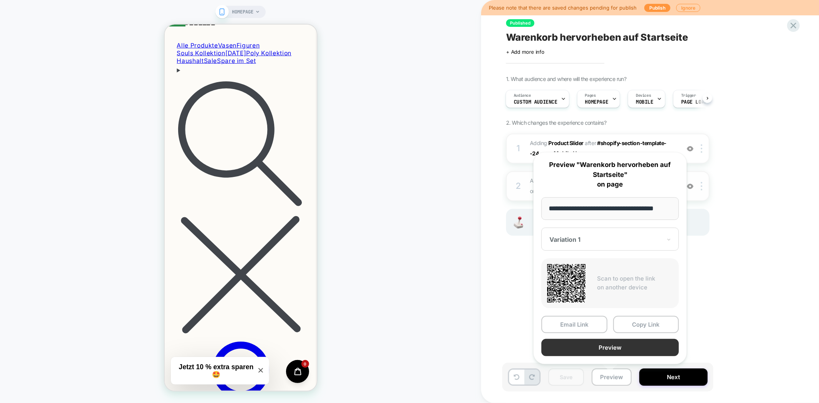
click at [611, 353] on button "Preview" at bounding box center [609, 347] width 137 height 17
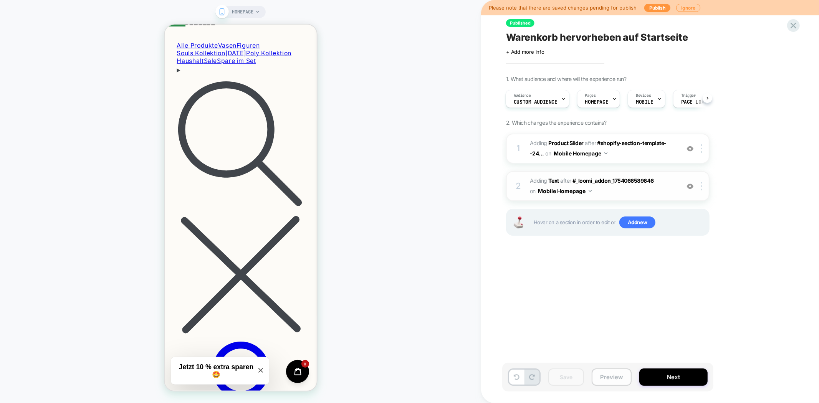
click at [606, 374] on button "Preview" at bounding box center [612, 377] width 40 height 17
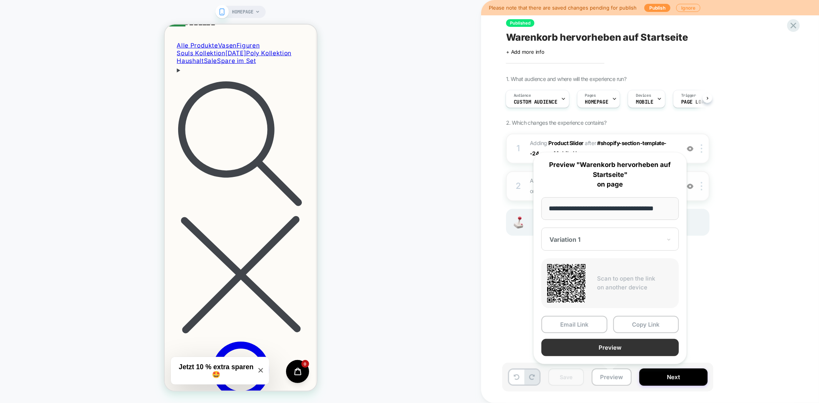
click at [629, 348] on button "Preview" at bounding box center [609, 347] width 137 height 17
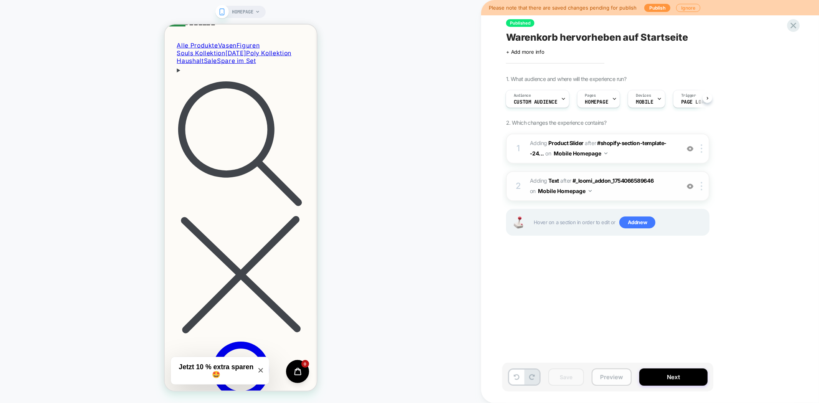
click at [611, 374] on button "Preview" at bounding box center [612, 377] width 40 height 17
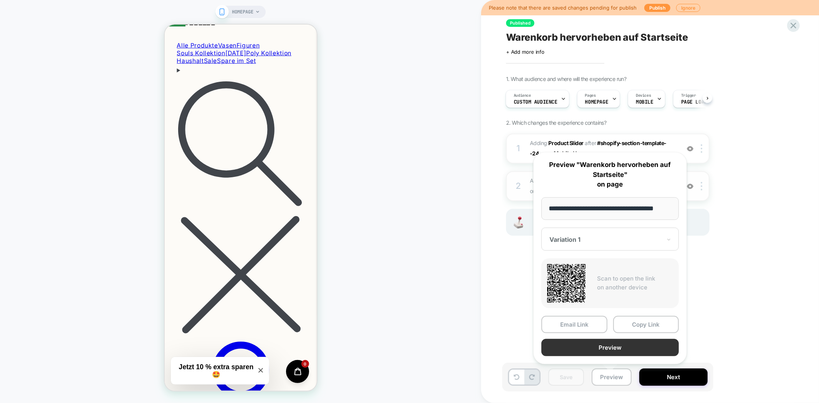
click at [614, 348] on button "Preview" at bounding box center [609, 347] width 137 height 17
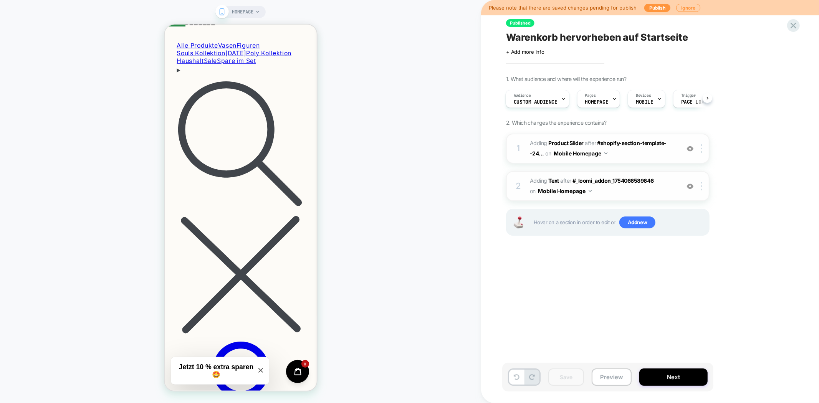
click at [692, 151] on div at bounding box center [690, 148] width 13 height 8
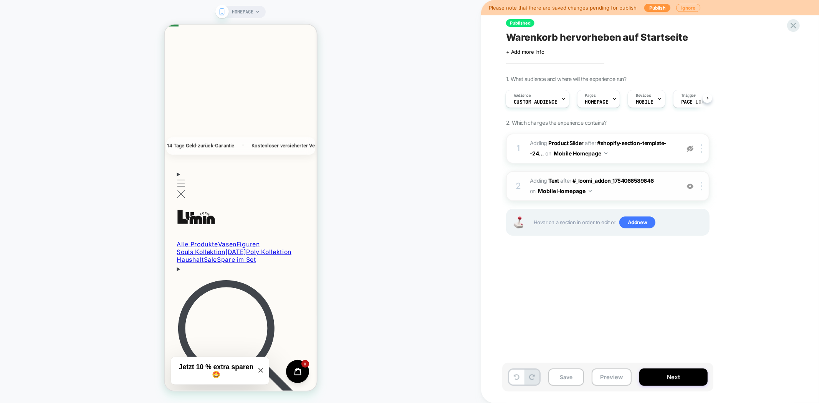
click at [692, 183] on img at bounding box center [690, 186] width 7 height 7
click at [604, 376] on button "Preview" at bounding box center [612, 377] width 40 height 17
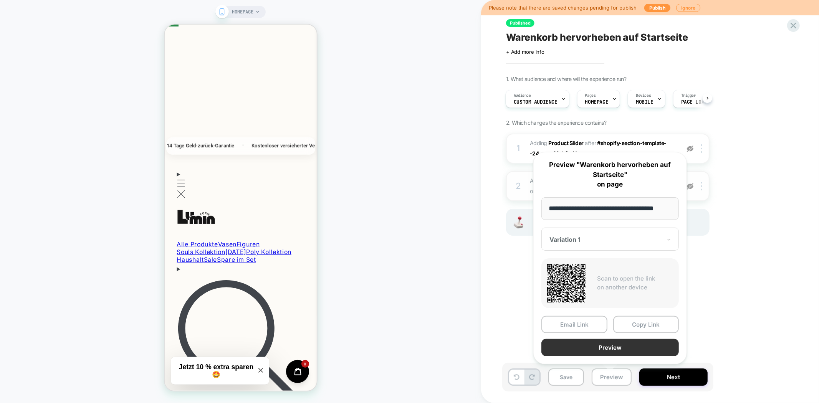
scroll to position [0, 0]
click at [621, 346] on button "Preview" at bounding box center [609, 347] width 137 height 17
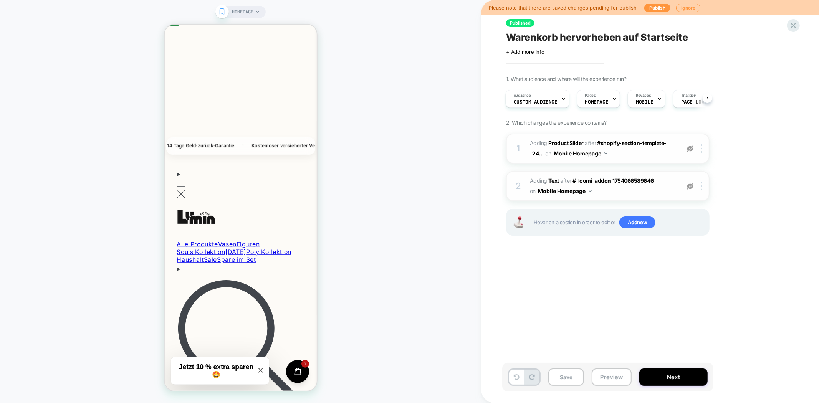
click at [695, 148] on div at bounding box center [690, 148] width 13 height 8
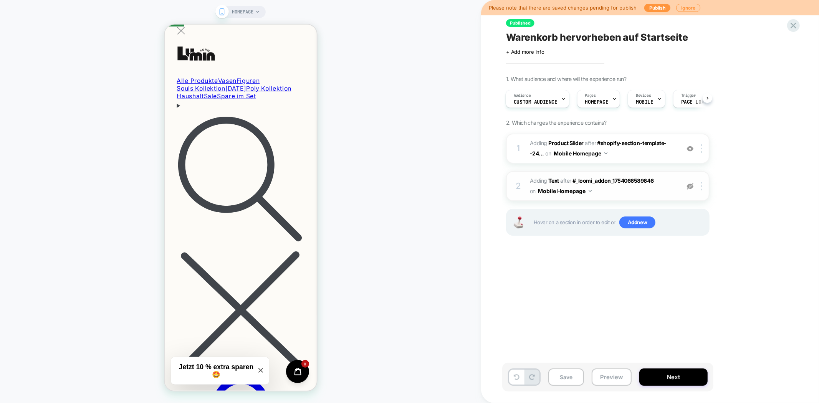
click at [696, 187] on div at bounding box center [690, 186] width 13 height 8
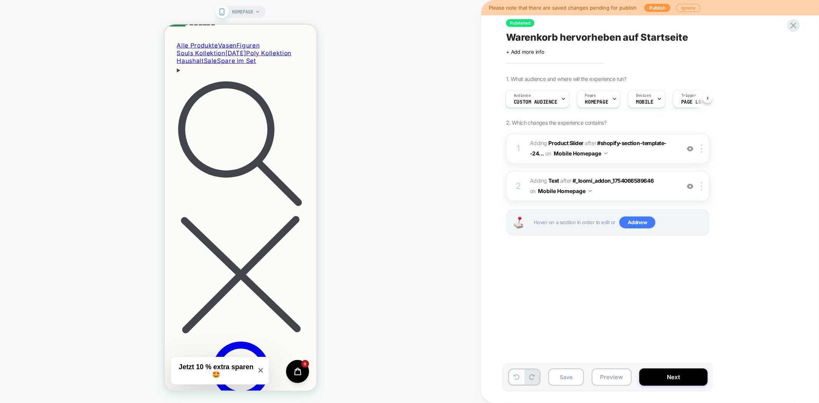
click at [519, 383] on button at bounding box center [516, 377] width 15 height 15
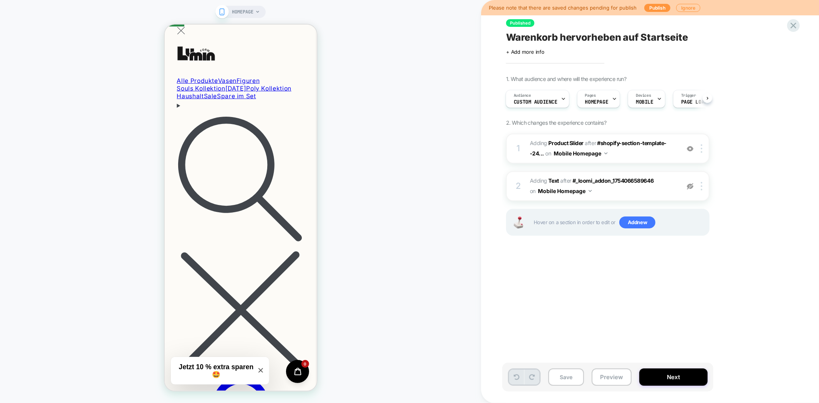
click at [519, 383] on button at bounding box center [516, 377] width 15 height 15
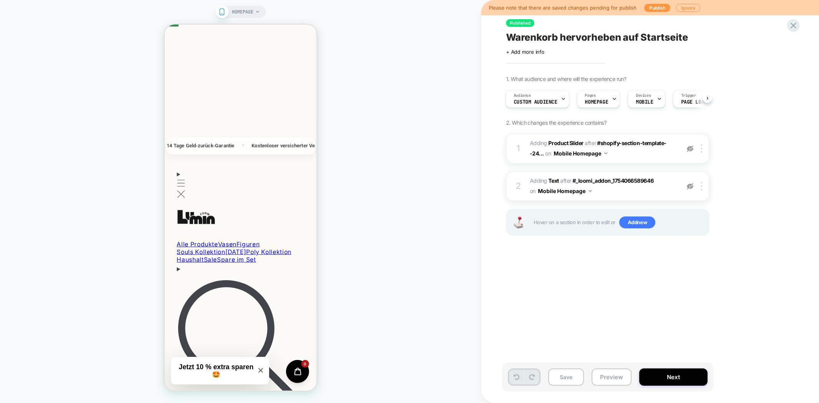
click at [519, 383] on button at bounding box center [516, 377] width 15 height 15
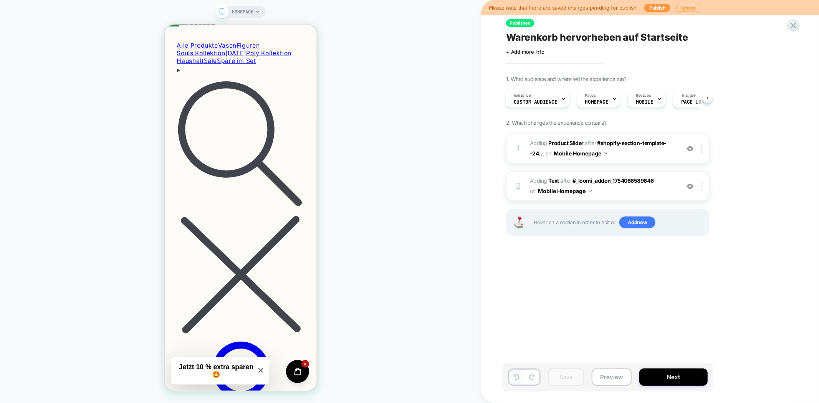
click at [519, 383] on button at bounding box center [516, 377] width 15 height 15
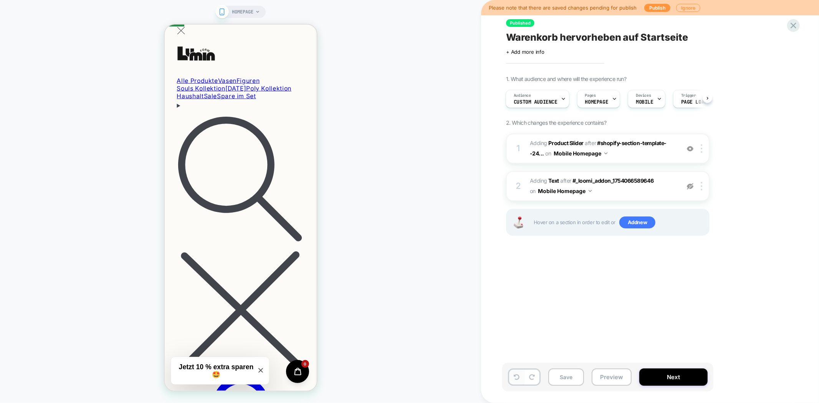
click at [519, 383] on button at bounding box center [516, 377] width 15 height 15
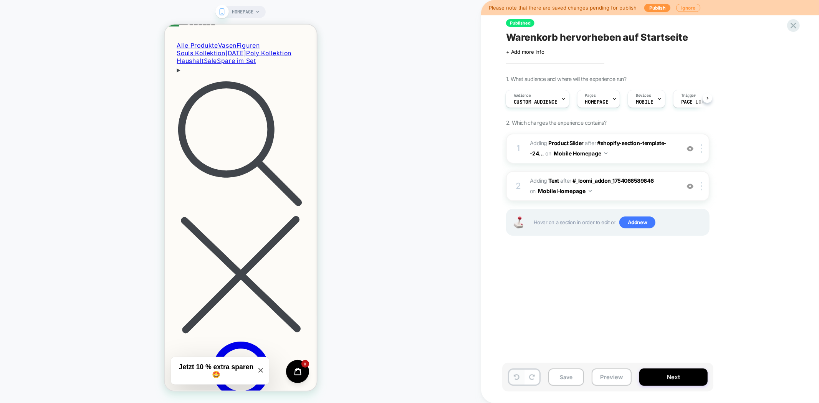
click at [519, 383] on button at bounding box center [516, 377] width 15 height 15
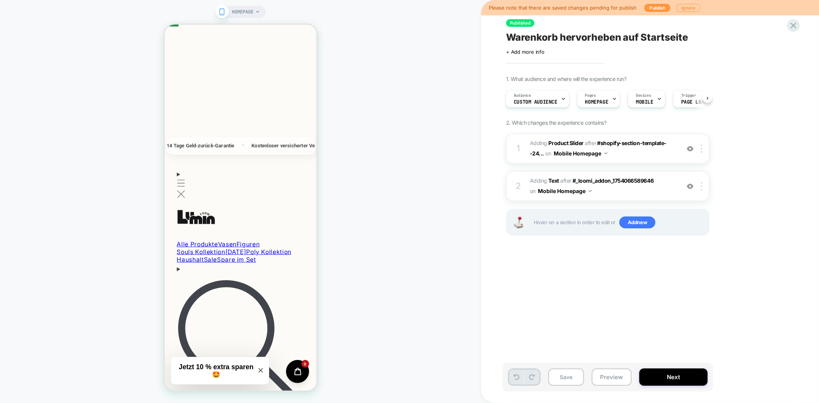
click at [519, 383] on button at bounding box center [516, 377] width 15 height 15
click at [601, 376] on button "Preview" at bounding box center [612, 377] width 40 height 17
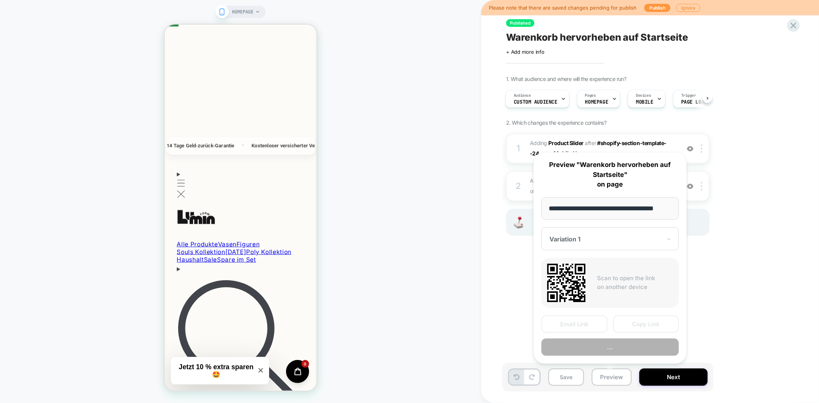
scroll to position [0, 4]
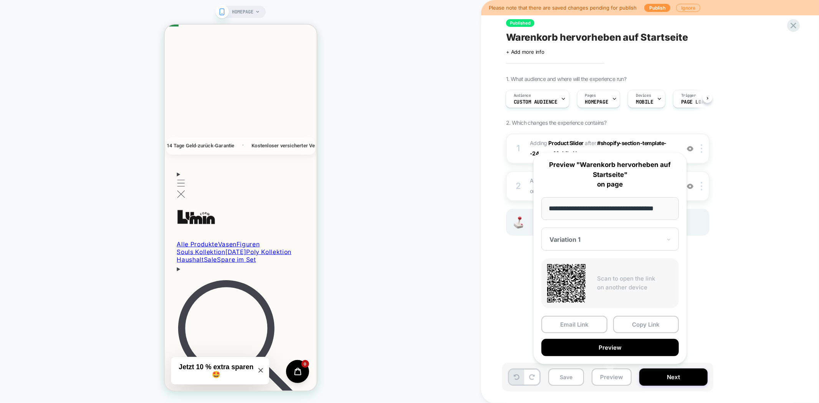
click at [620, 345] on button "Preview" at bounding box center [609, 347] width 137 height 17
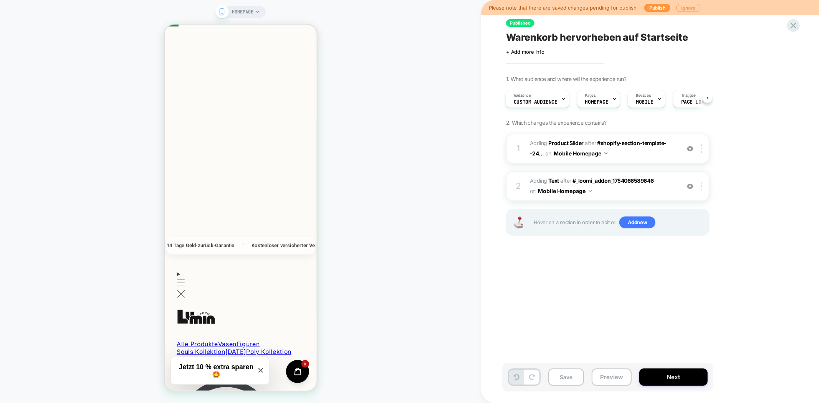
scroll to position [228, 0]
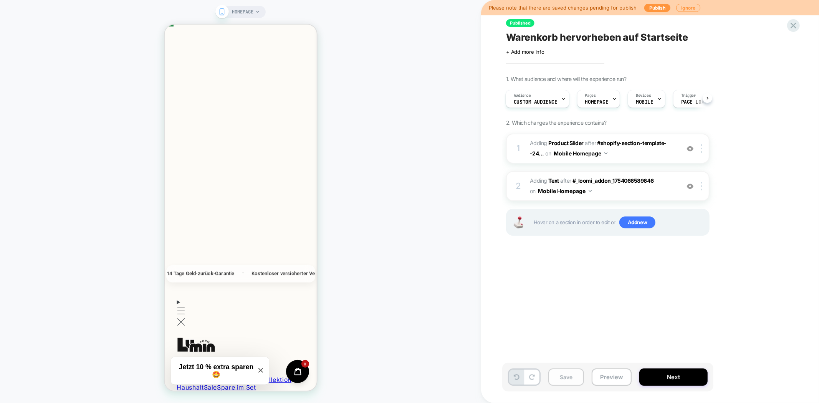
click at [565, 381] on button "Save" at bounding box center [566, 377] width 36 height 17
click at [605, 377] on button "Preview" at bounding box center [612, 377] width 40 height 17
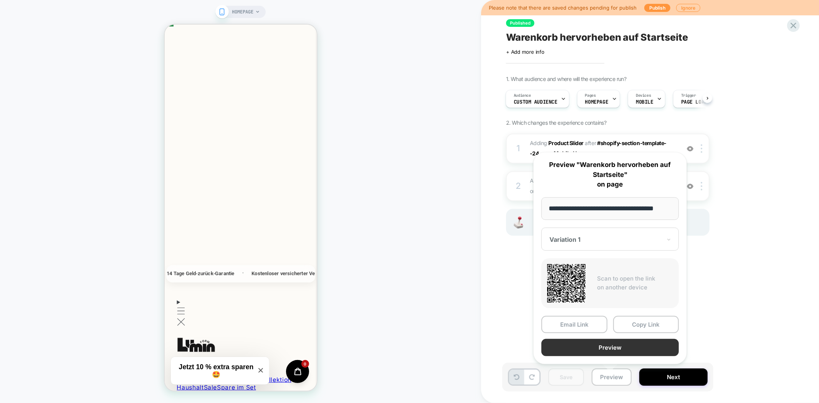
scroll to position [0, 0]
click at [617, 348] on button "Preview" at bounding box center [609, 347] width 137 height 17
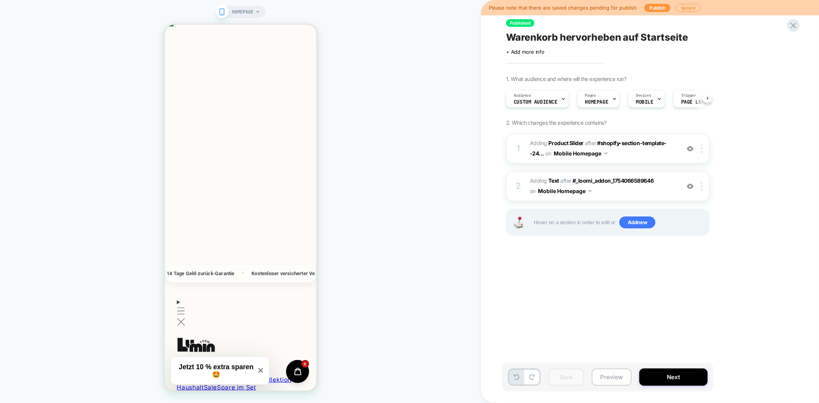
click at [609, 377] on button "Preview" at bounding box center [612, 377] width 40 height 17
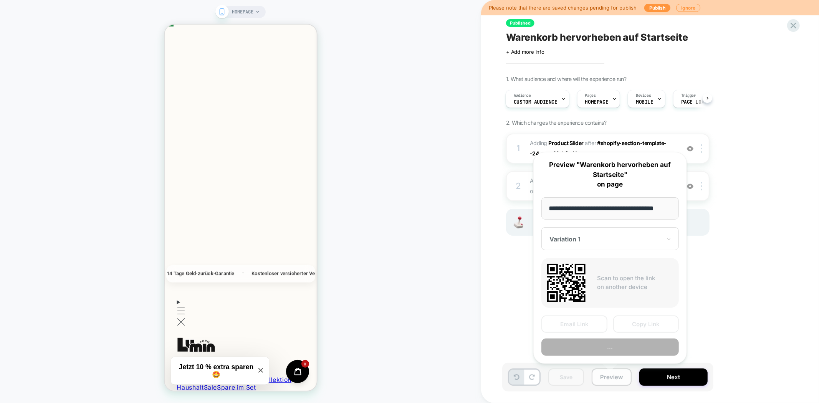
scroll to position [0, 4]
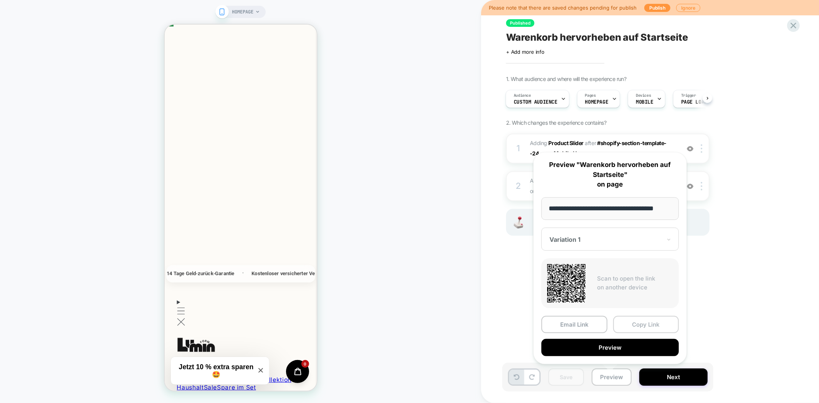
click at [653, 327] on button "Copy Link" at bounding box center [646, 324] width 66 height 17
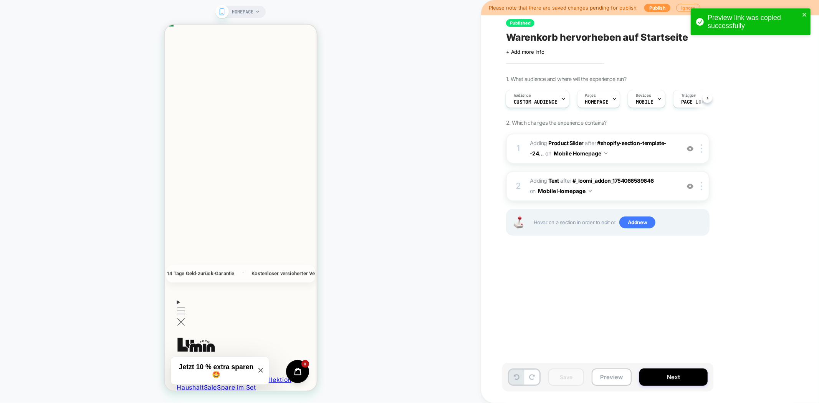
click at [571, 35] on span "Warenkorb hervorheben auf Startseite" at bounding box center [597, 37] width 182 height 12
click at [609, 374] on button "Preview" at bounding box center [612, 377] width 40 height 17
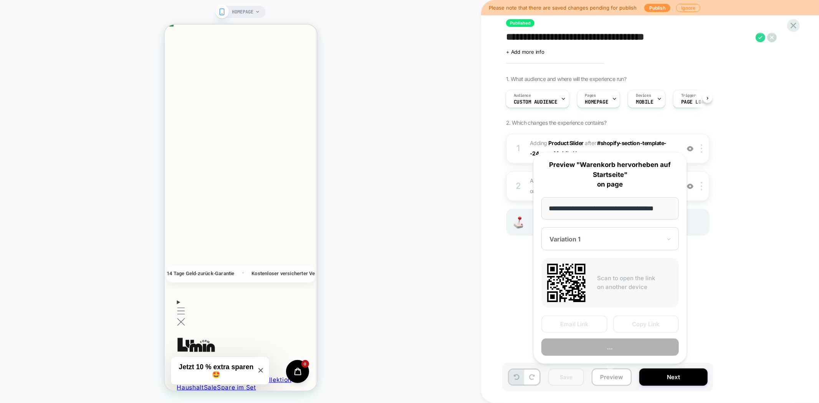
scroll to position [0, 4]
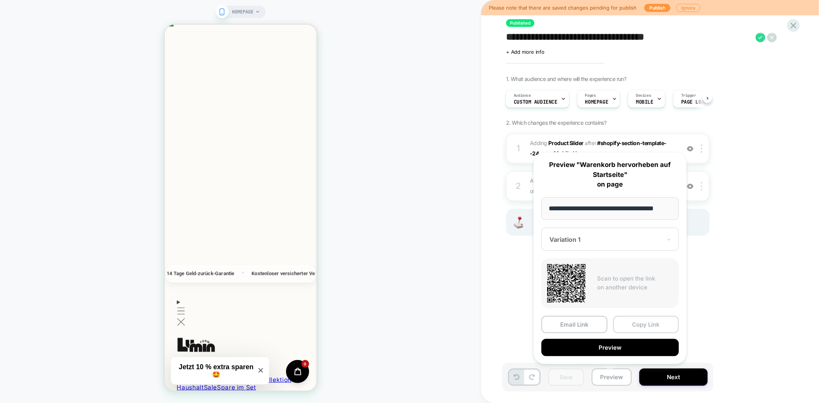
click at [651, 323] on button "Copy Link" at bounding box center [646, 324] width 66 height 17
